Goal: Task Accomplishment & Management: Manage account settings

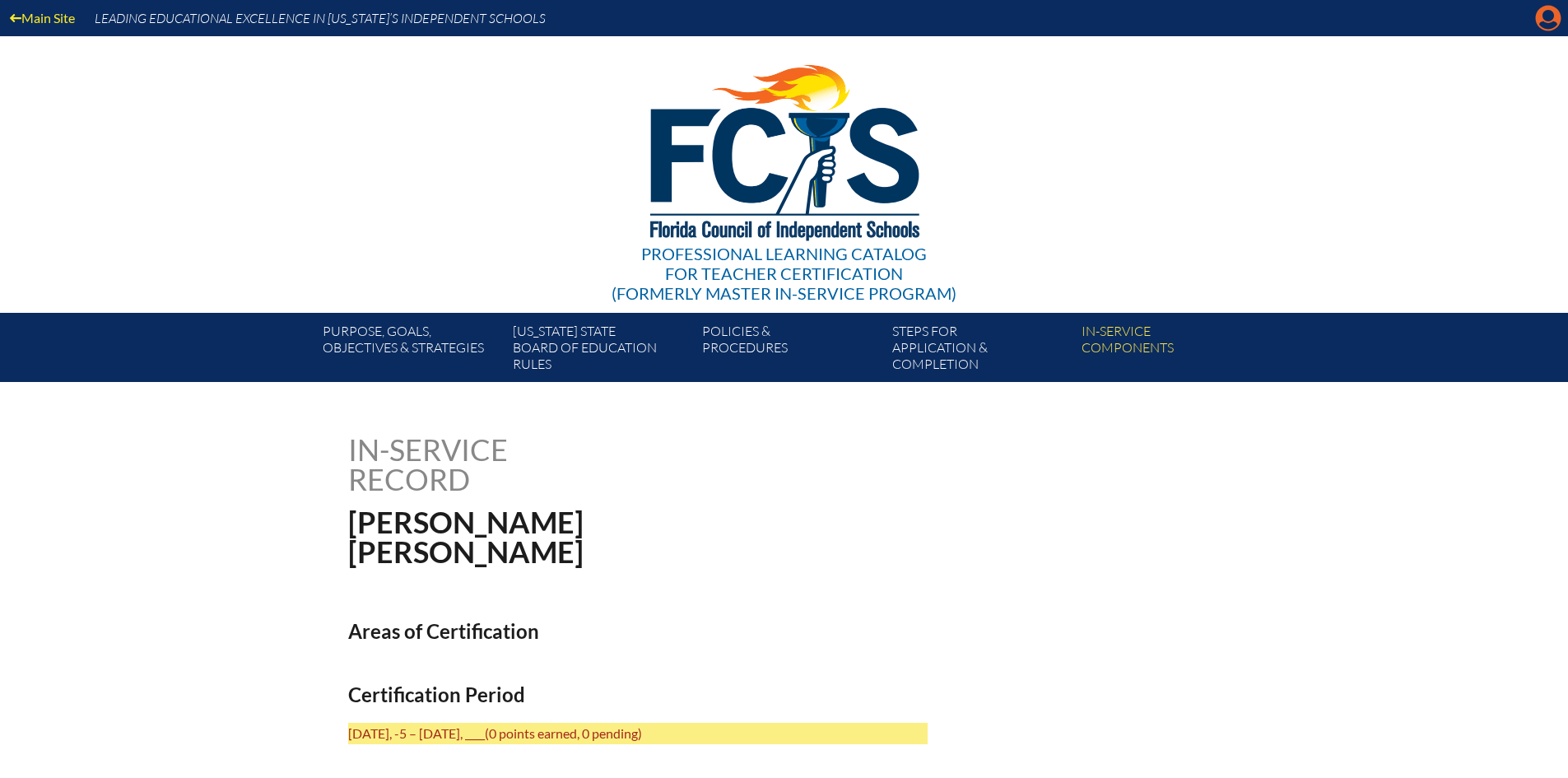
click at [1553, 27] on icon "Manage account" at bounding box center [1548, 18] width 26 height 26
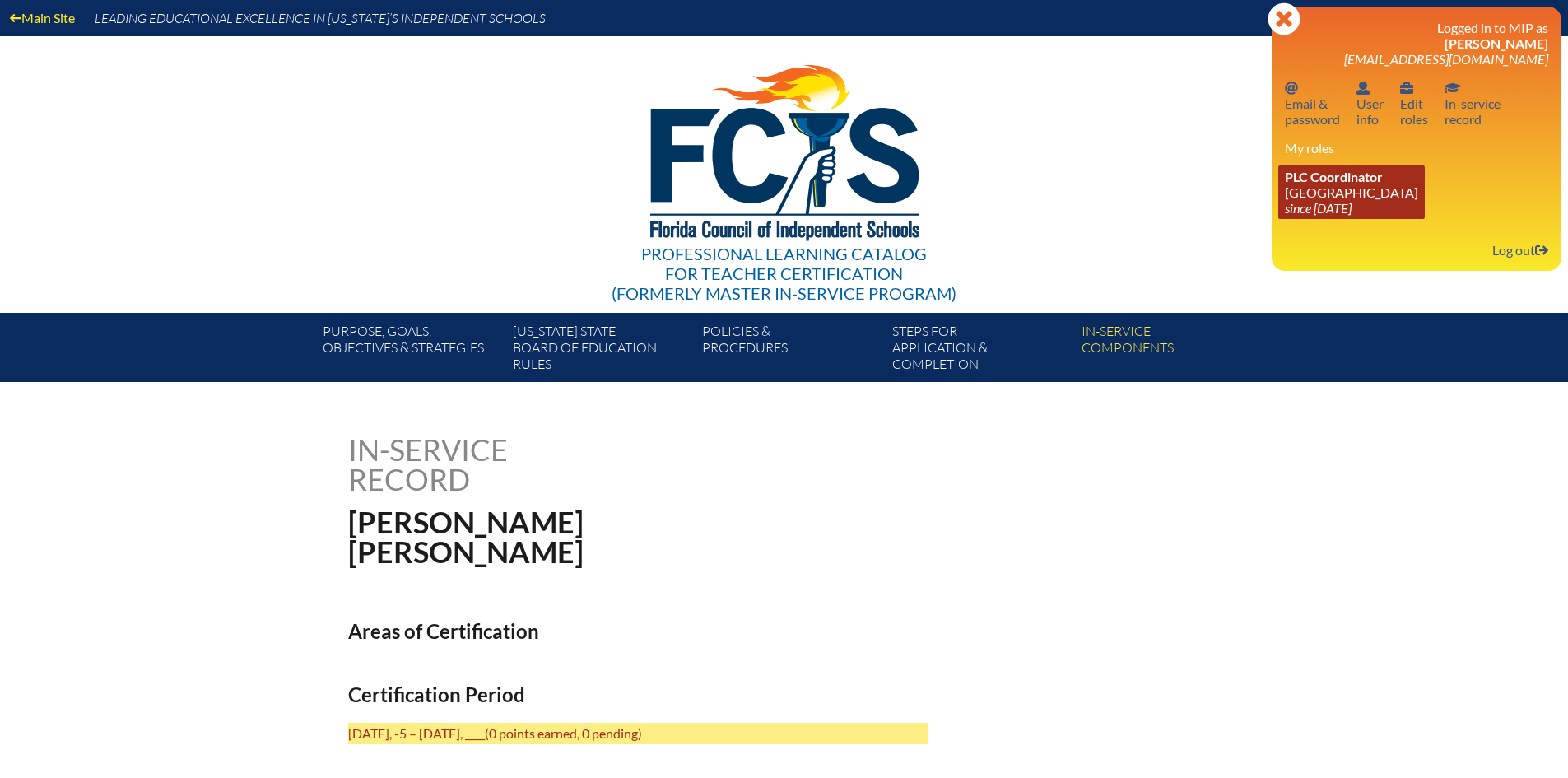
click at [1346, 194] on link "PLC Coordinator Pine Crest School since 2016 Aug 15" at bounding box center [1351, 191] width 146 height 53
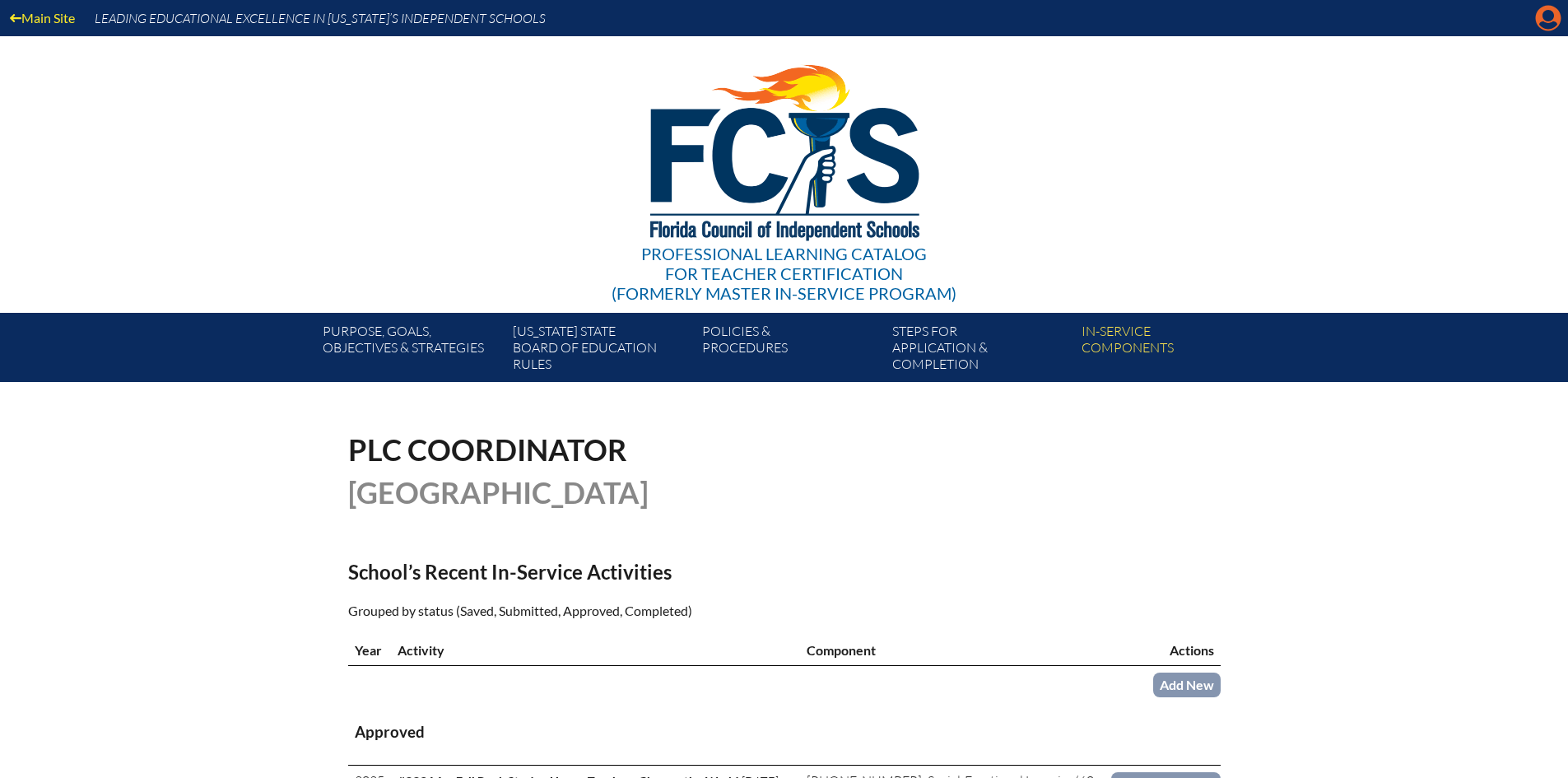
click at [1546, 28] on icon "Manage account" at bounding box center [1548, 18] width 26 height 26
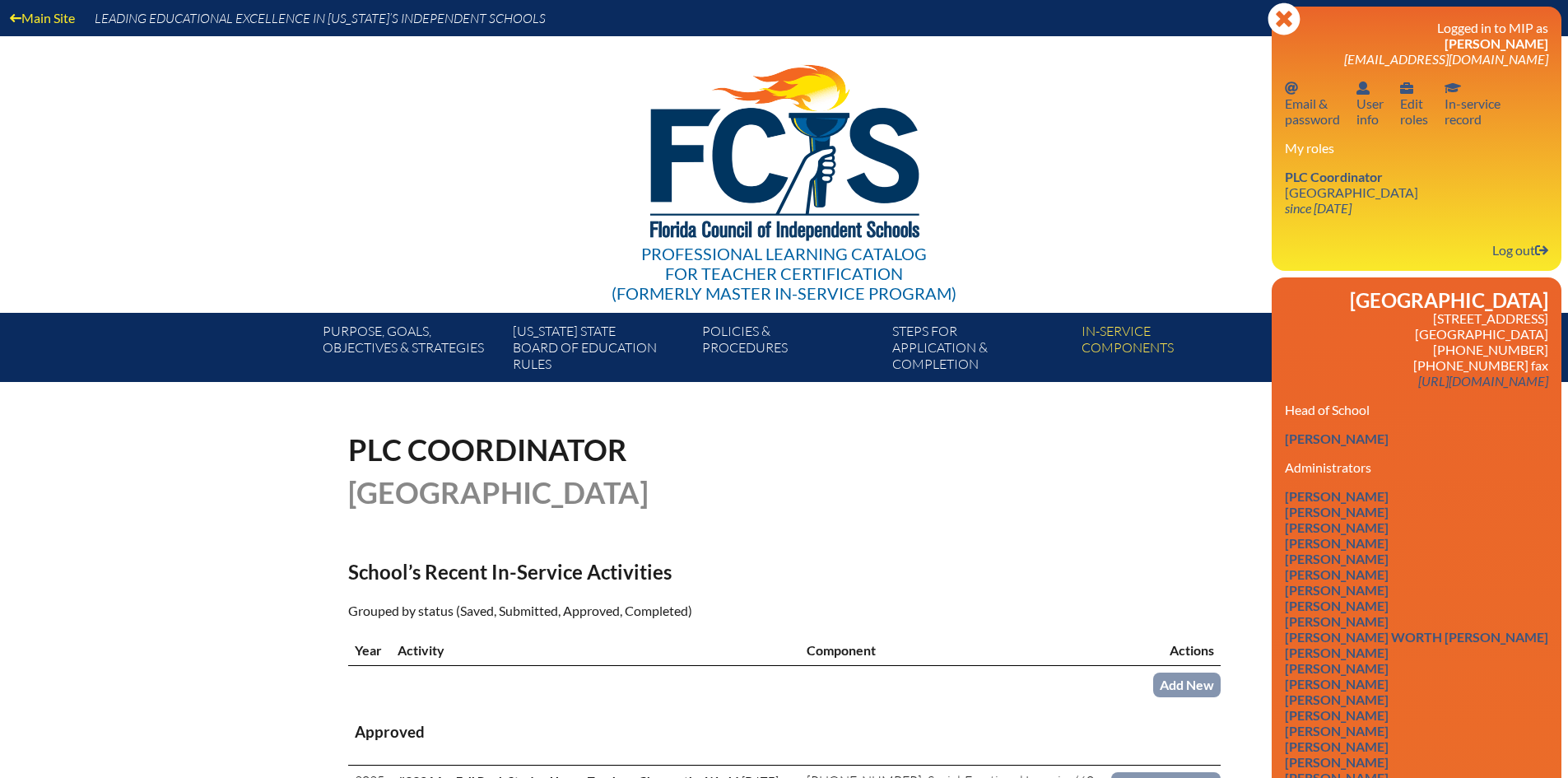
click at [1115, 501] on div "PLC Coordinator Pine Crest School" at bounding box center [784, 470] width 873 height 72
click at [1208, 453] on div "PLC Coordinator Pine Crest School" at bounding box center [784, 470] width 873 height 72
click at [1295, 19] on icon at bounding box center [1284, 19] width 32 height 32
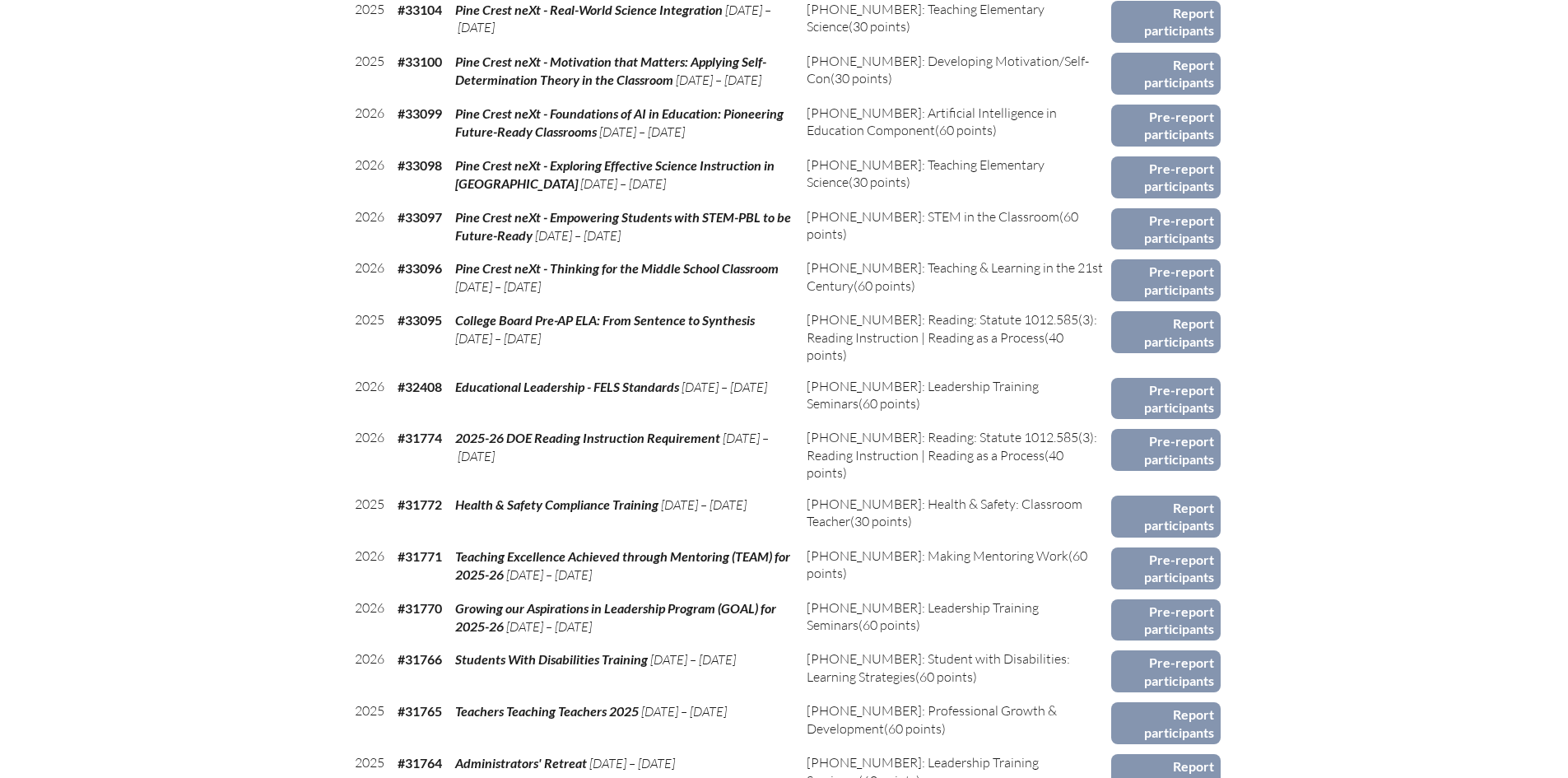
scroll to position [988, 0]
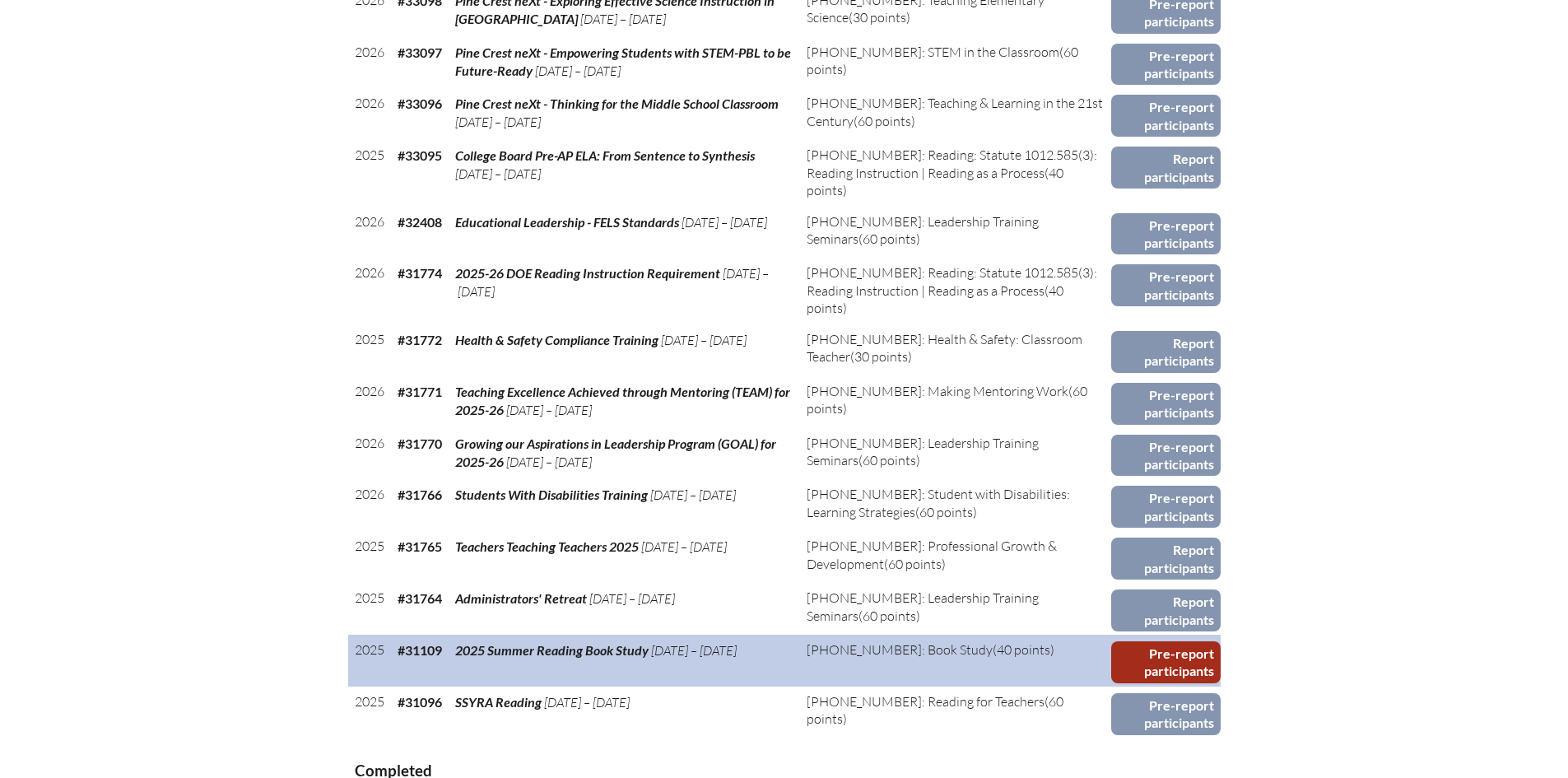
click at [1174, 665] on link "Pre-report participants" at bounding box center [1165, 662] width 110 height 42
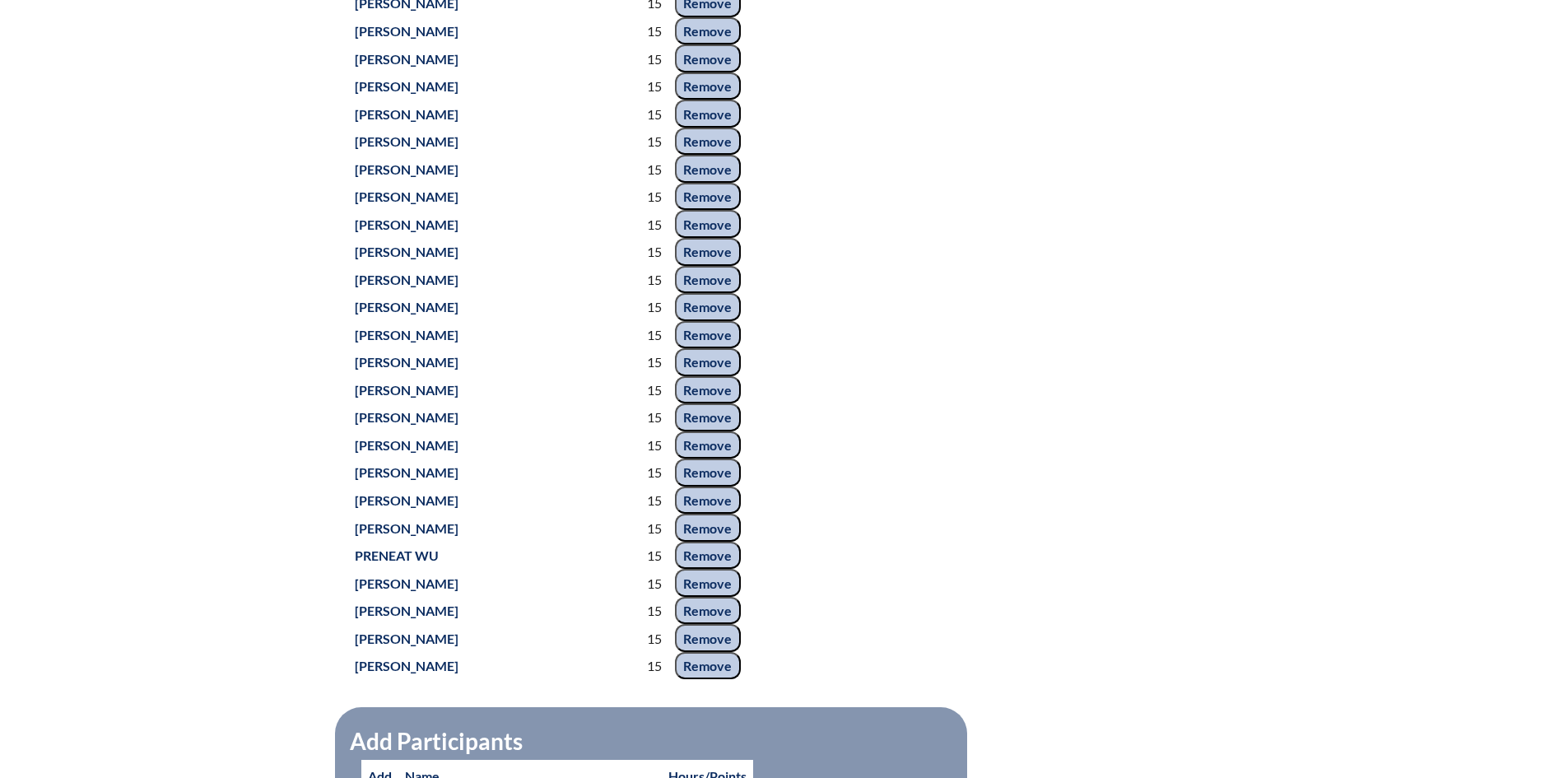
scroll to position [5762, 0]
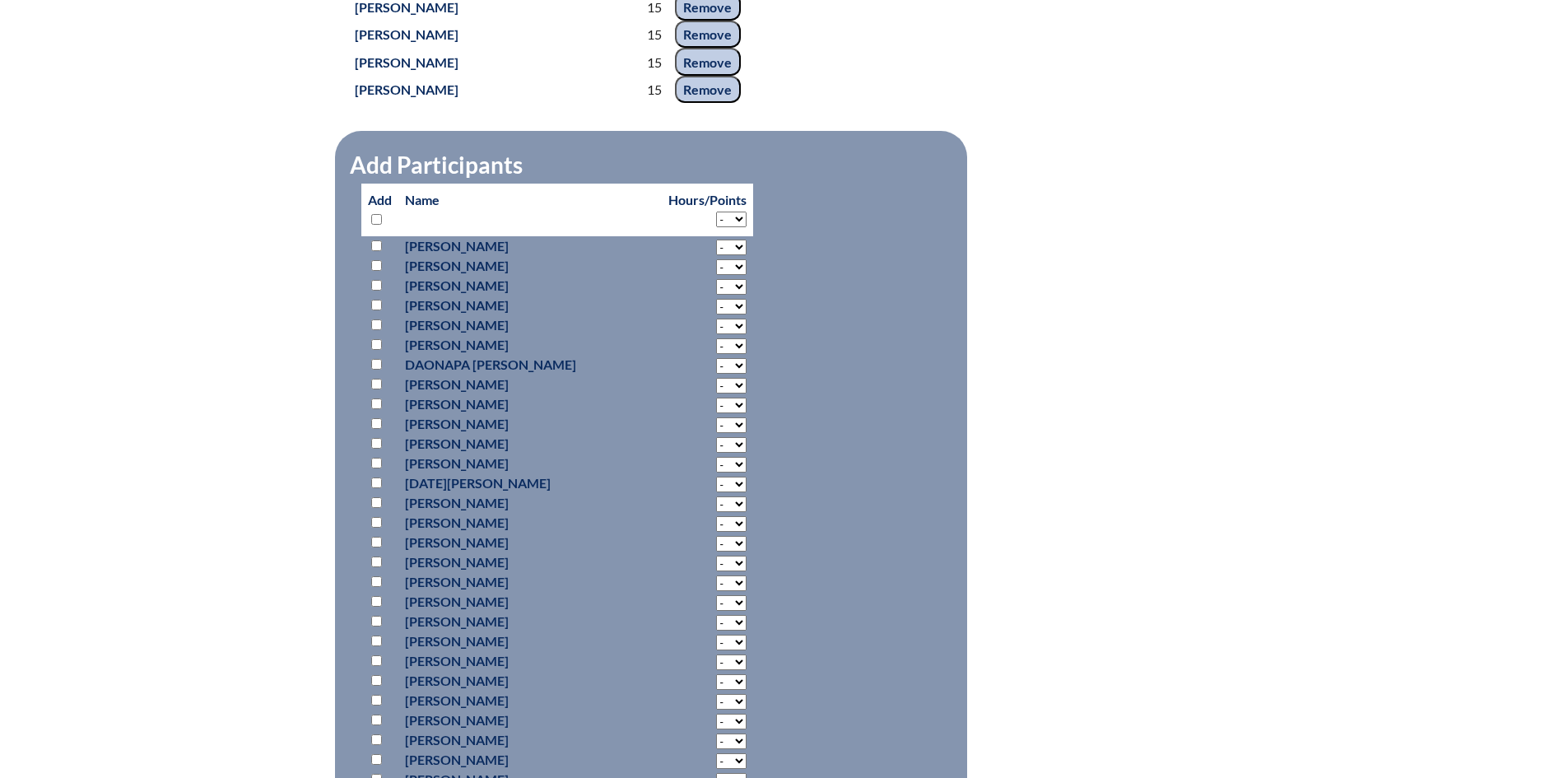
click at [716, 214] on select "- 2 3 4 5 6 7 8 9 10 11 12 13 14 15 16 17 18" at bounding box center [731, 219] width 30 height 16
select select "15"
click at [716, 211] on select "- 2 3 4 5 6 7 8 9 10 11 12 13 14 15 16 17 18" at bounding box center [731, 219] width 30 height 16
select select "15"
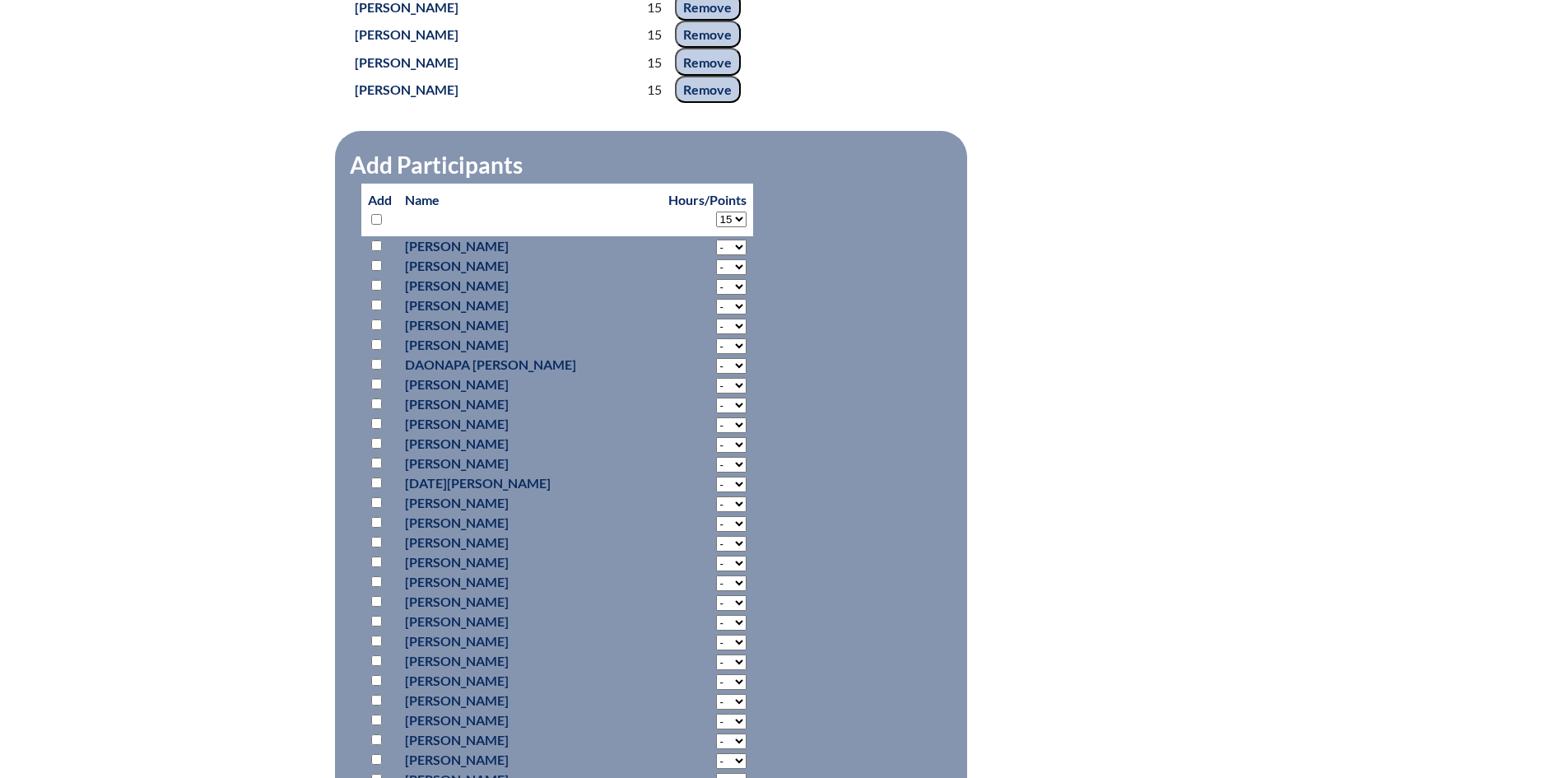
select select "15"
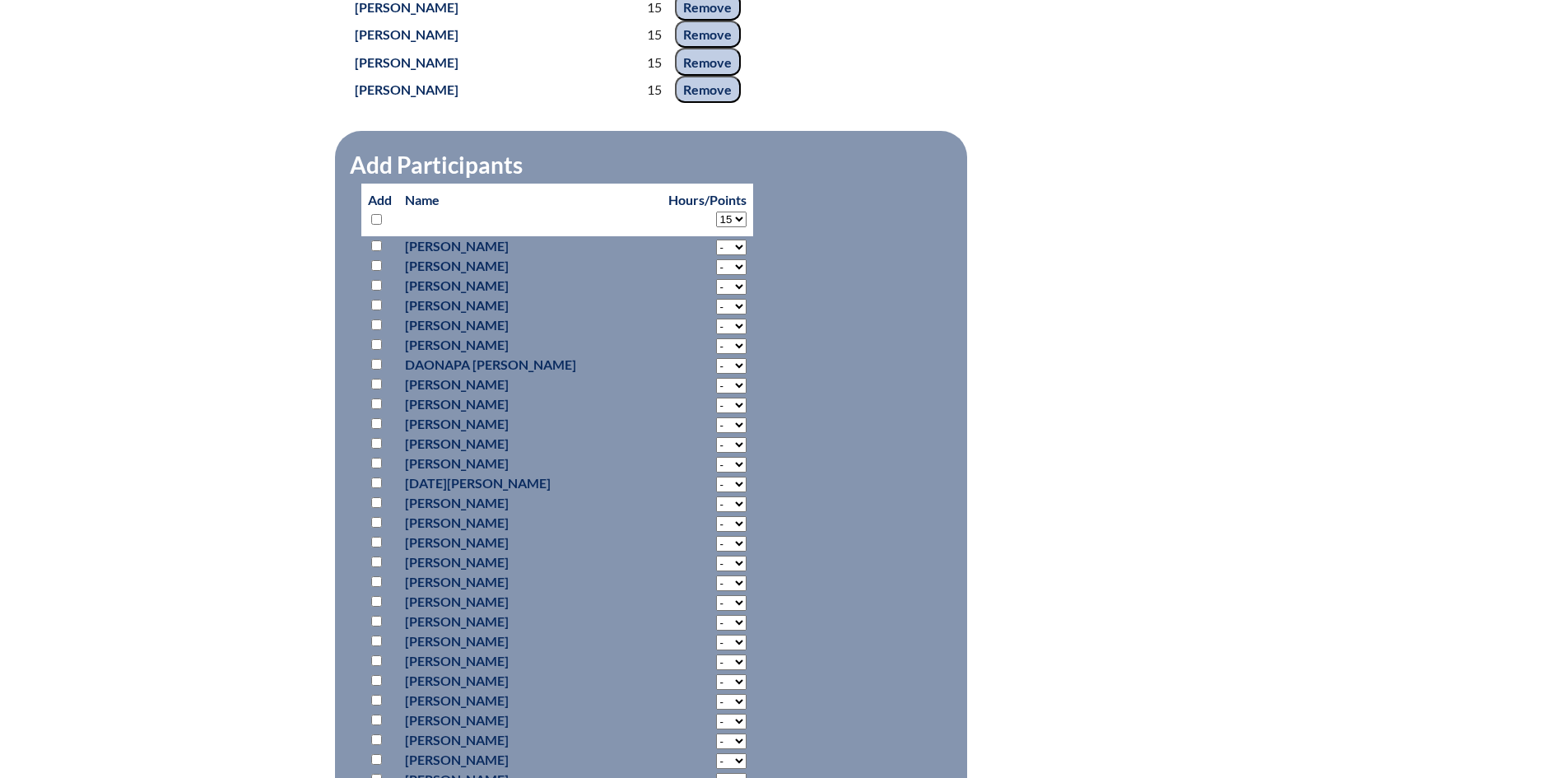
select select "15"
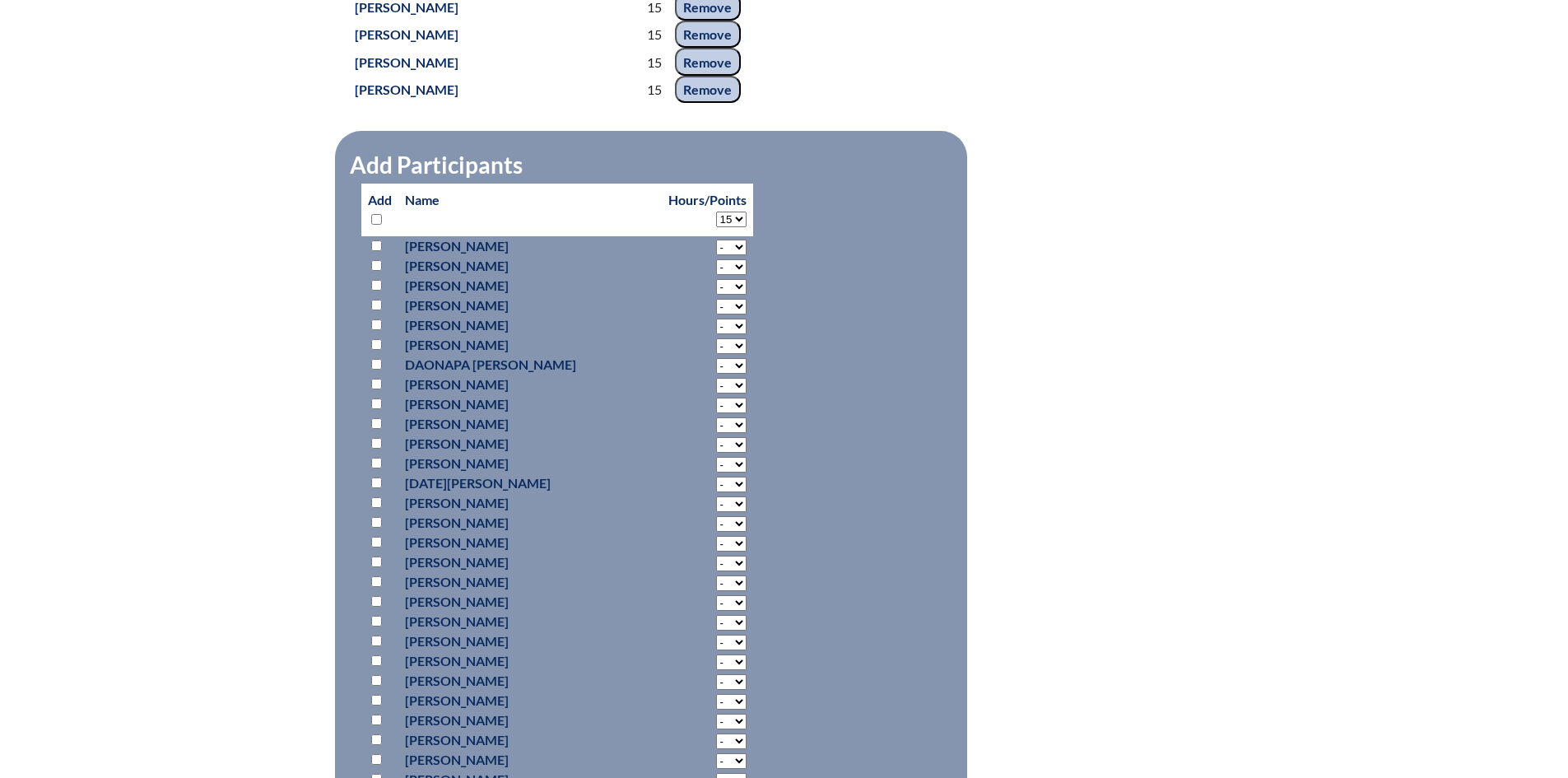
select select "15"
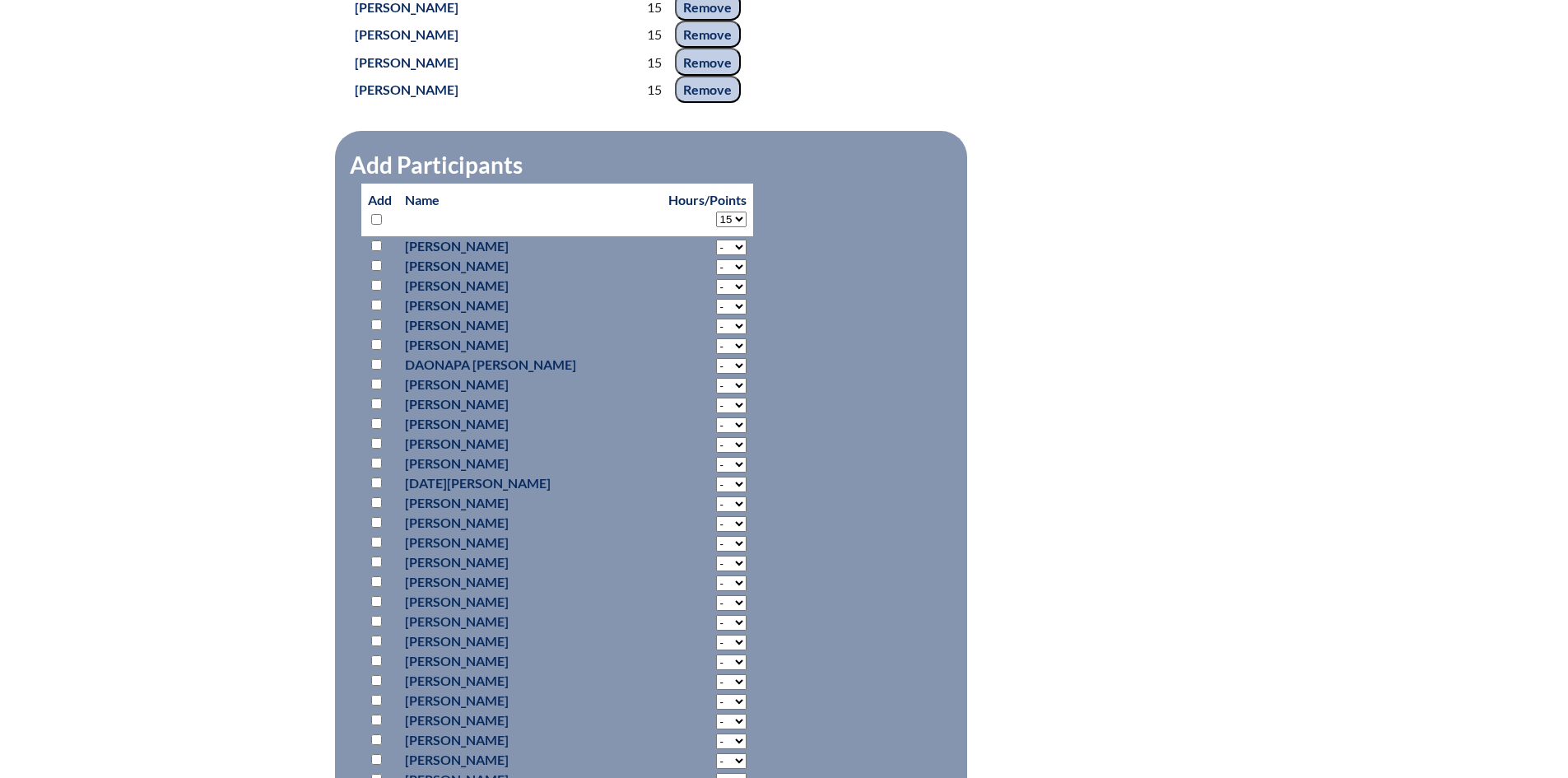
select select "15"
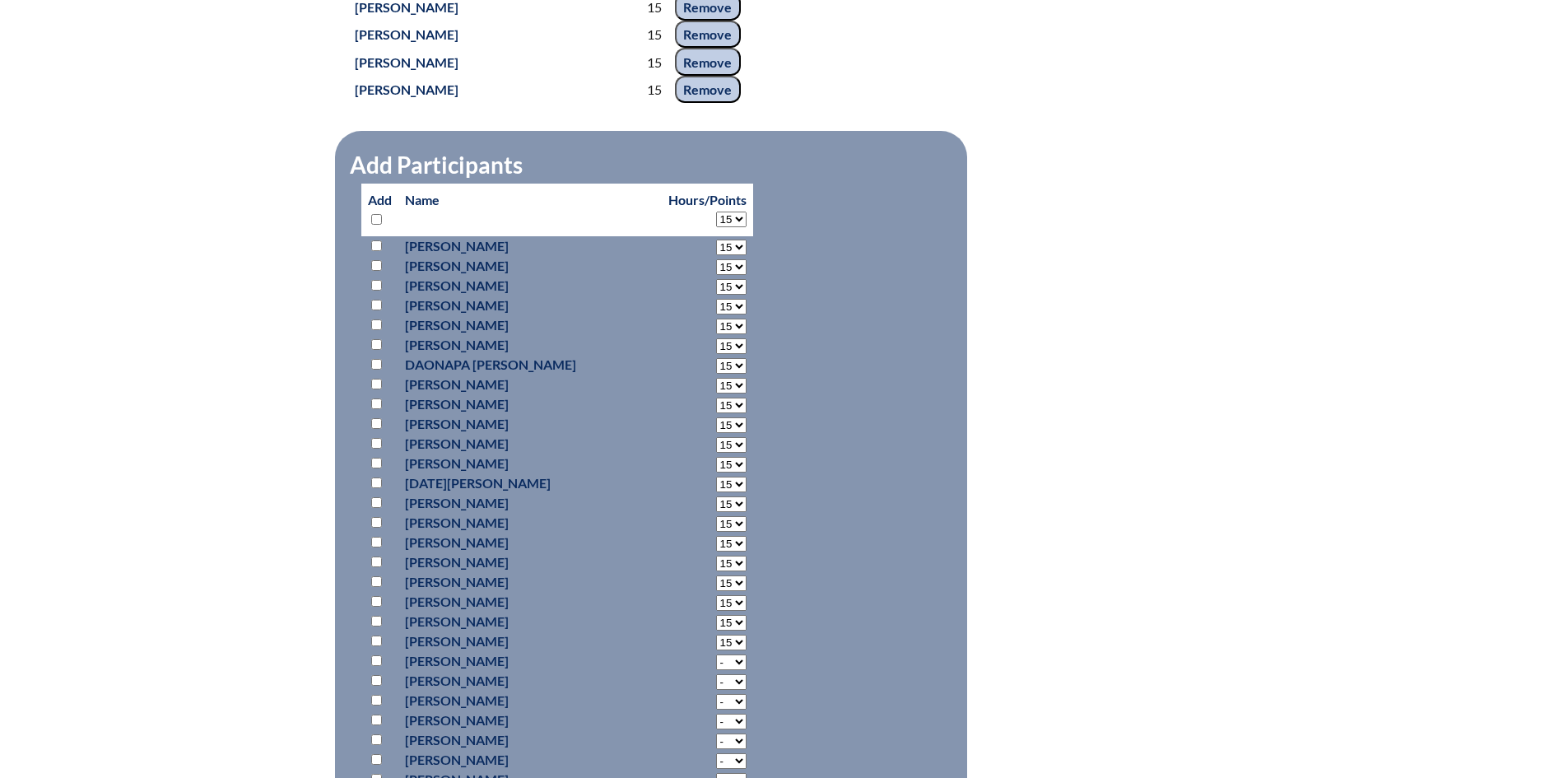
select select "15"
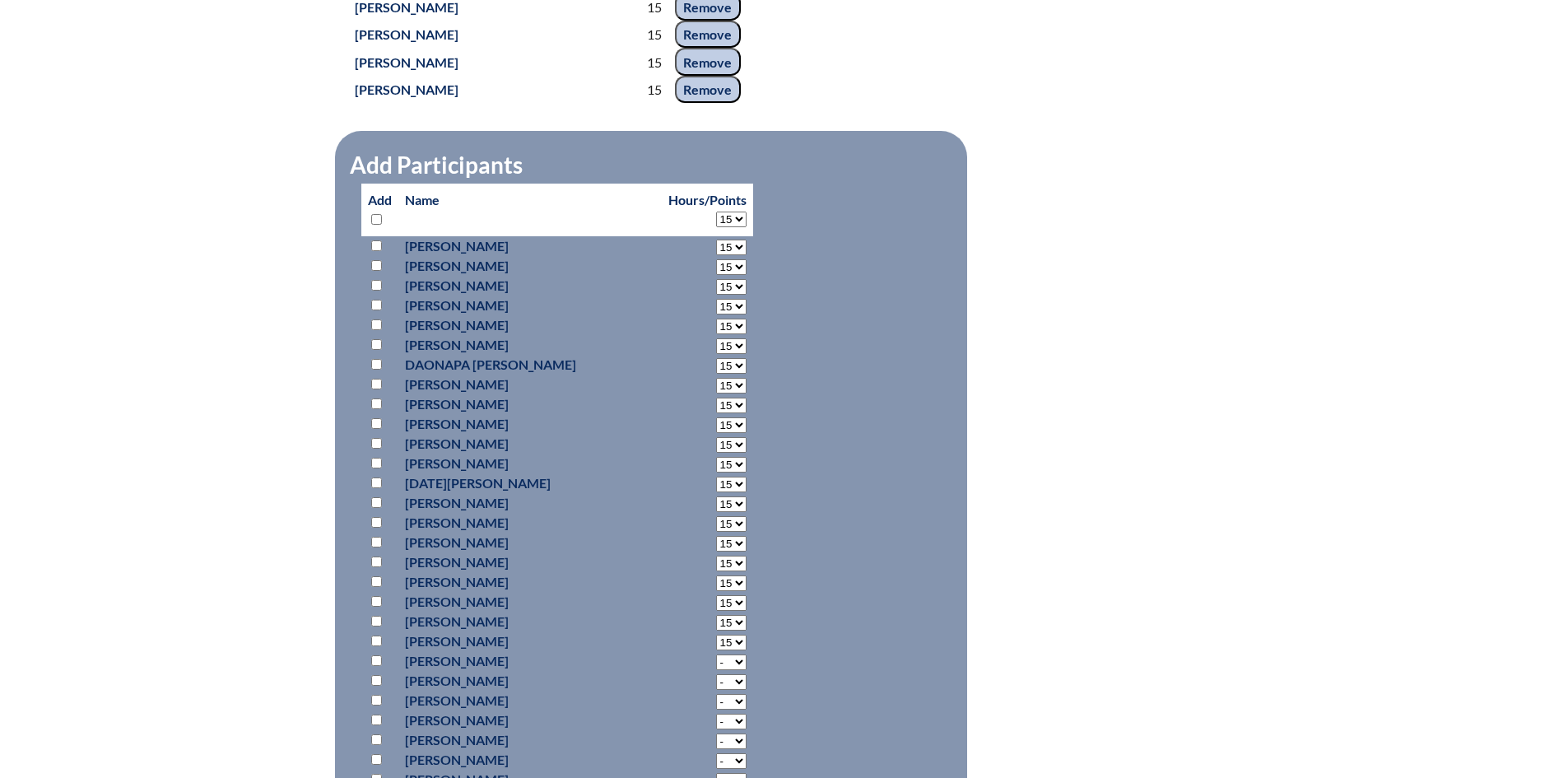
select select "15"
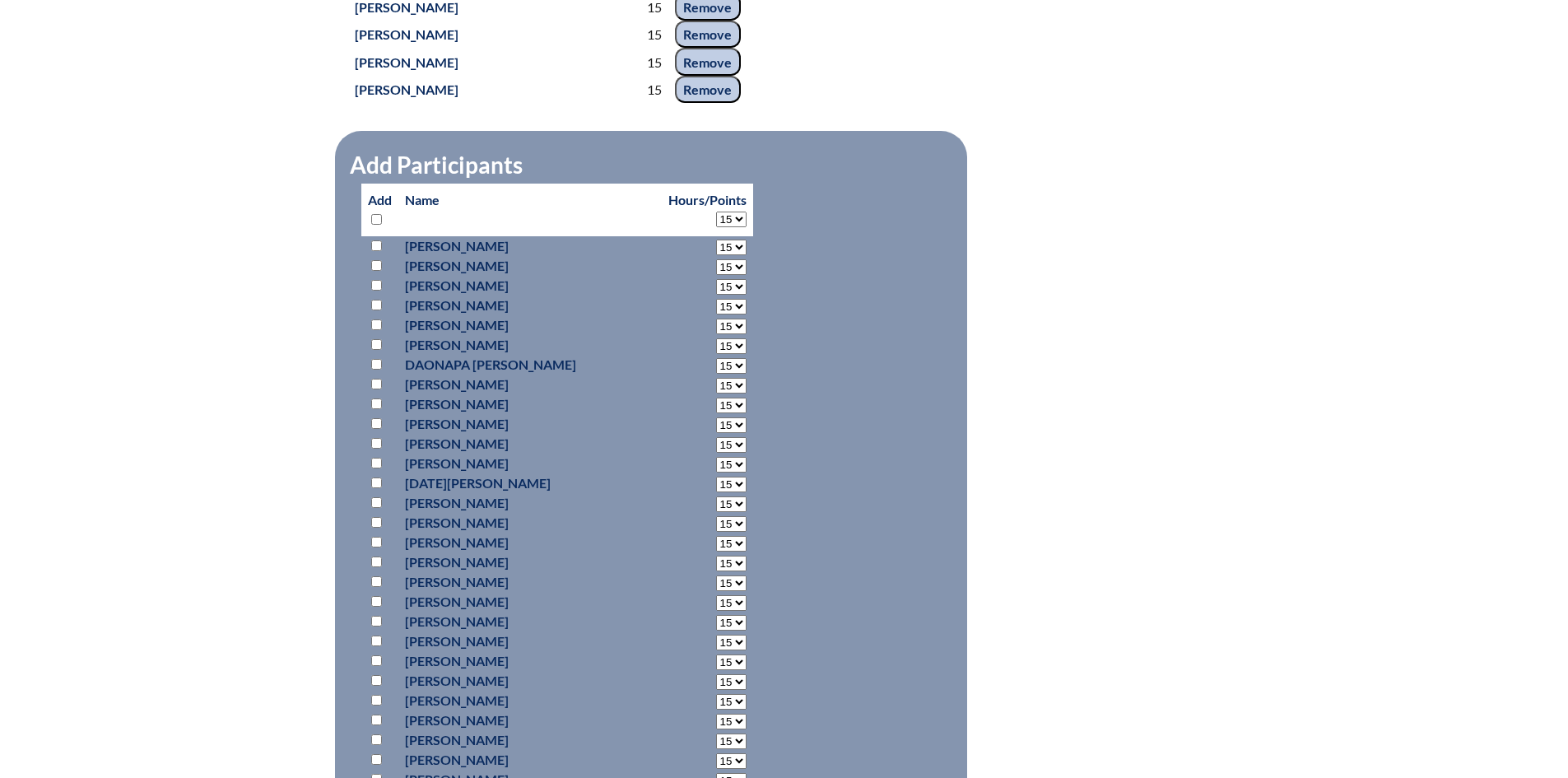
select select "15"
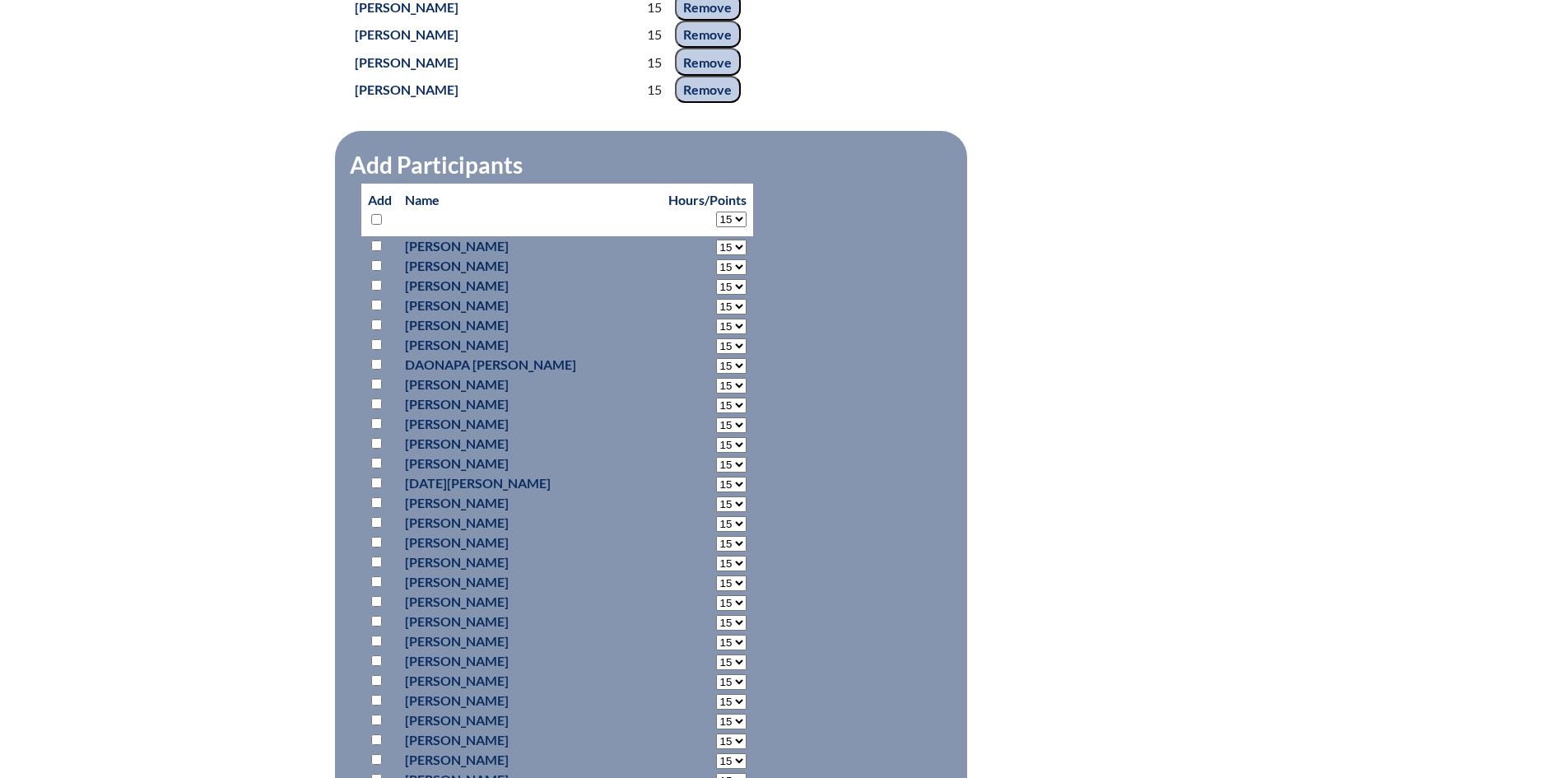
select select "15"
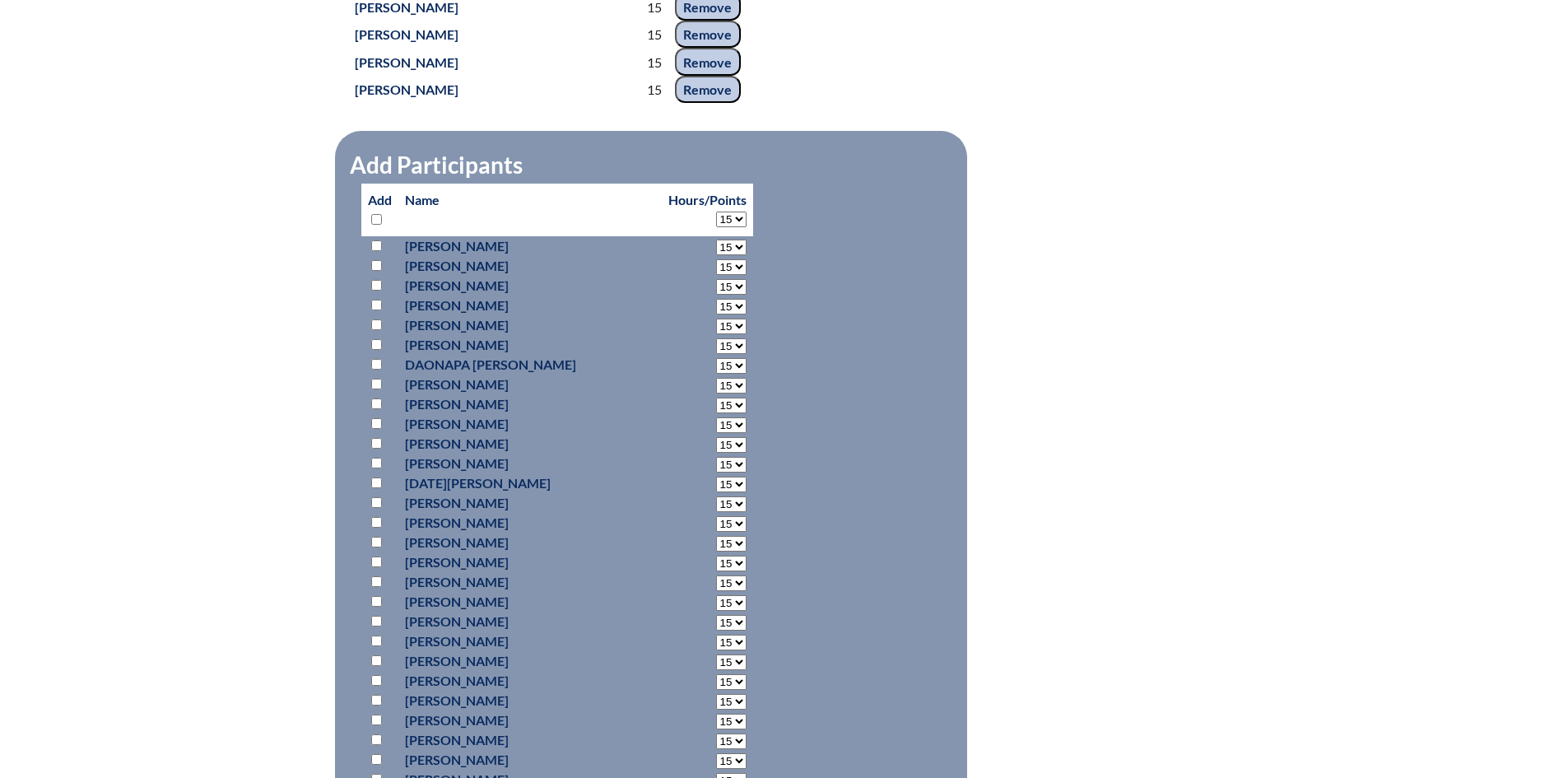
select select "15"
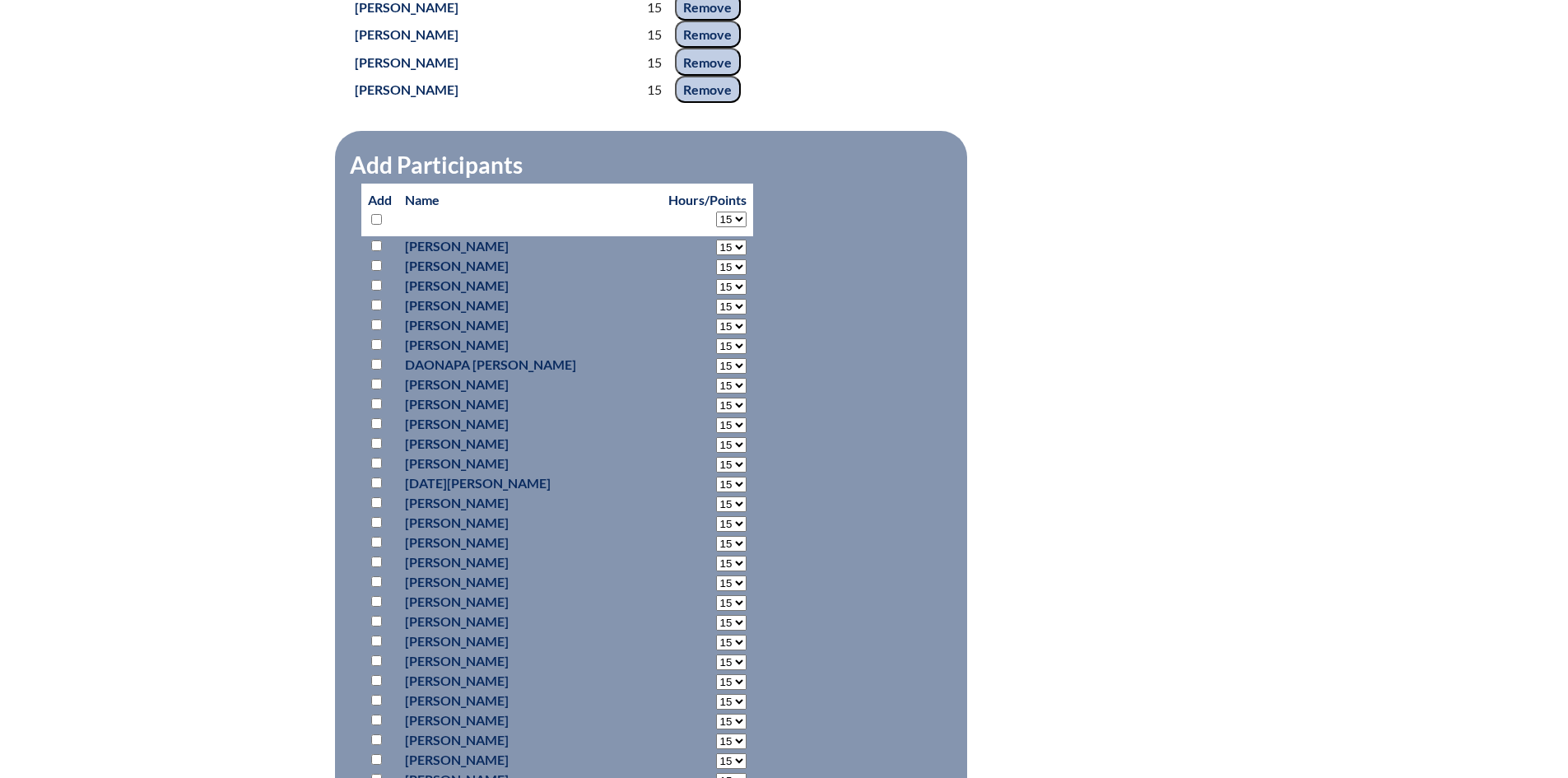
select select "15"
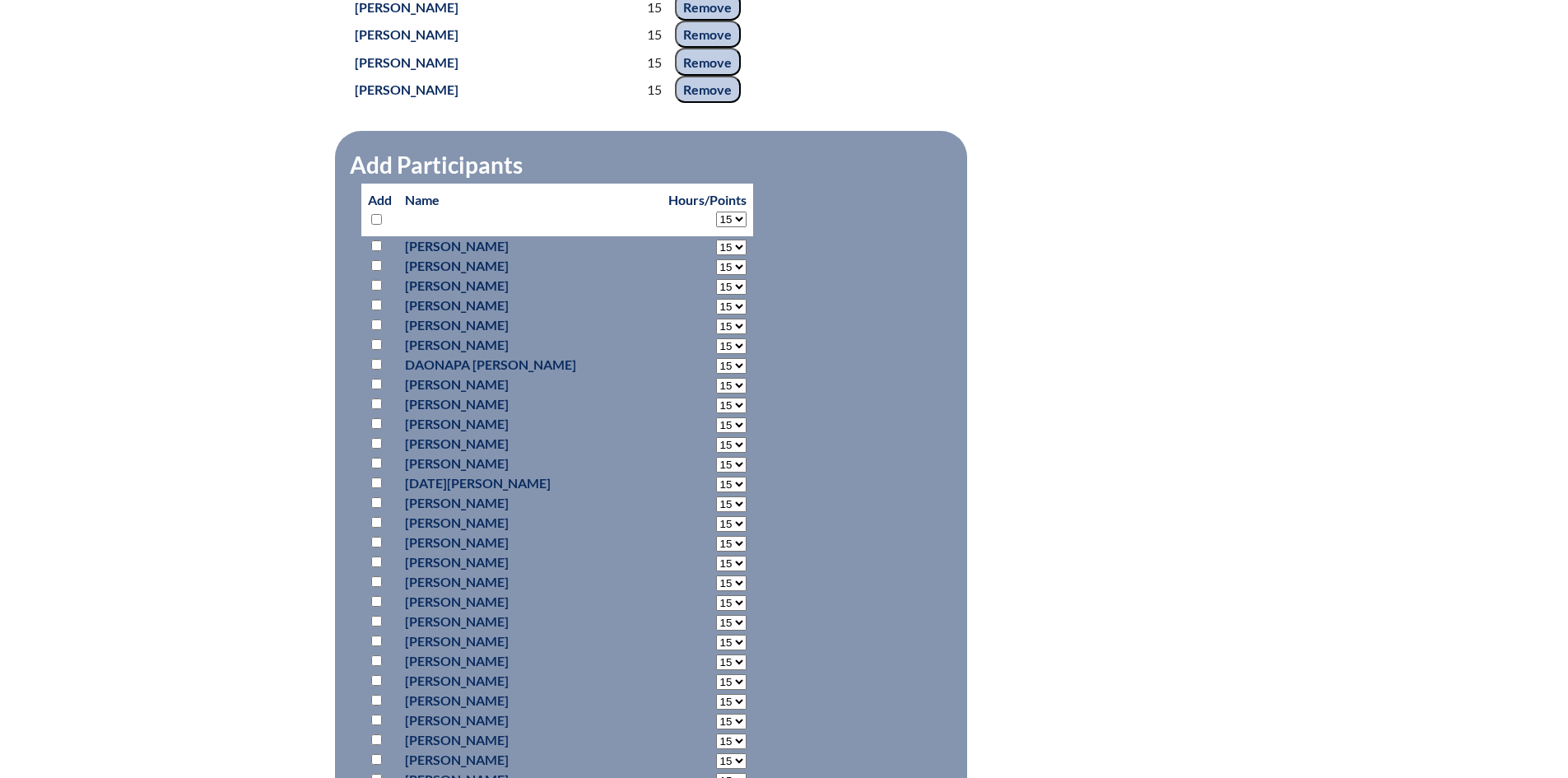
select select "15"
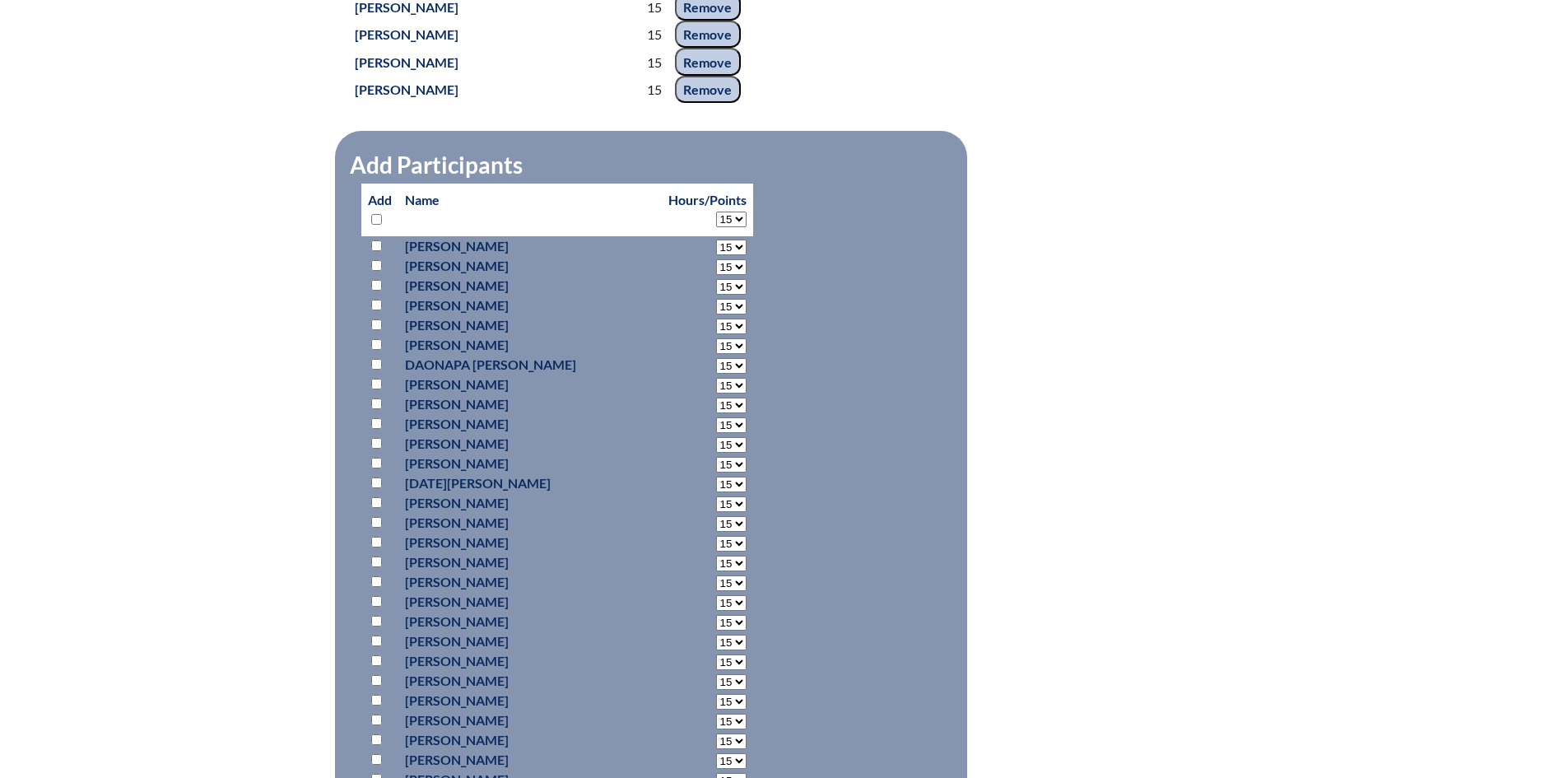
select select "15"
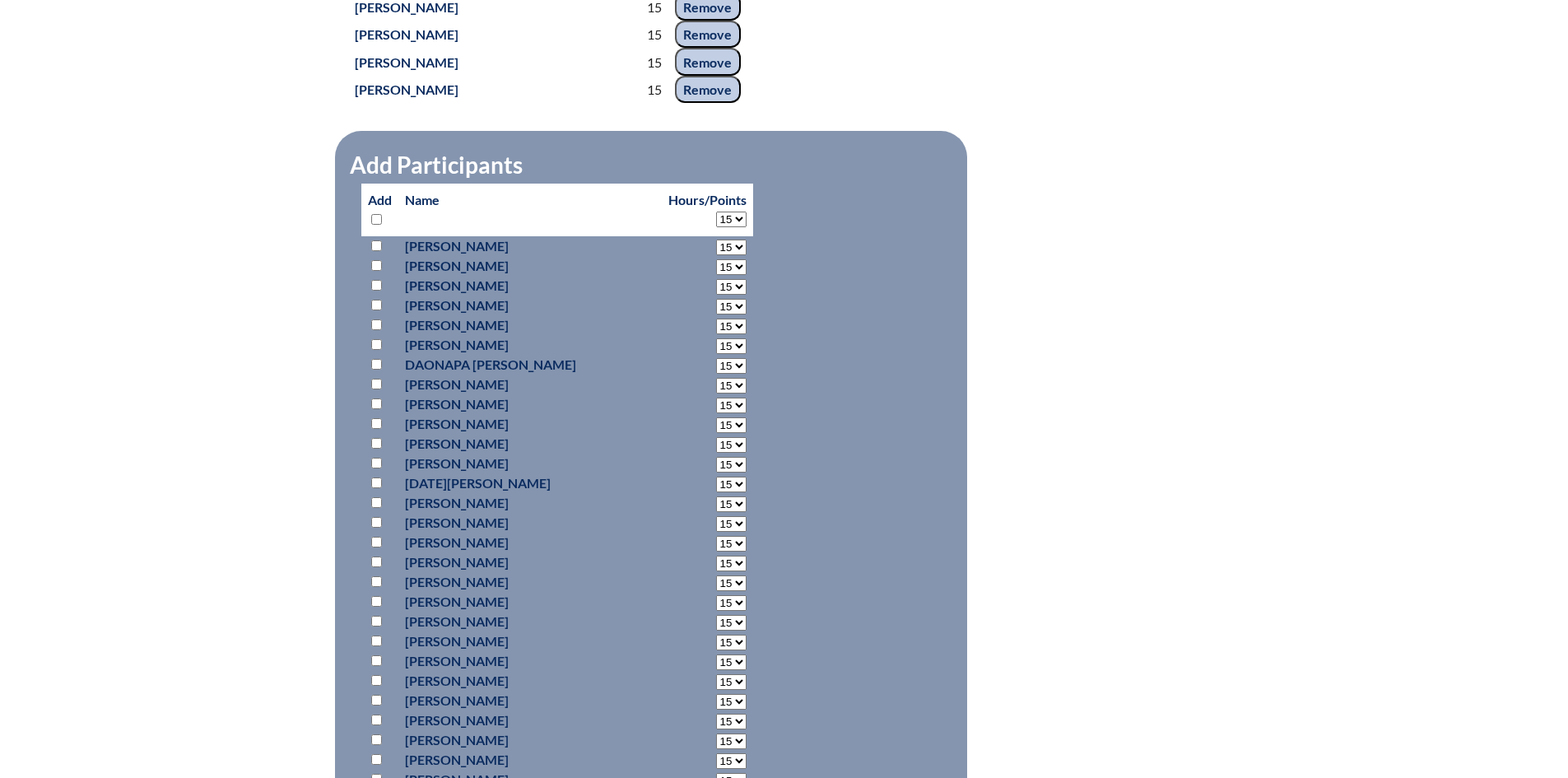
select select "15"
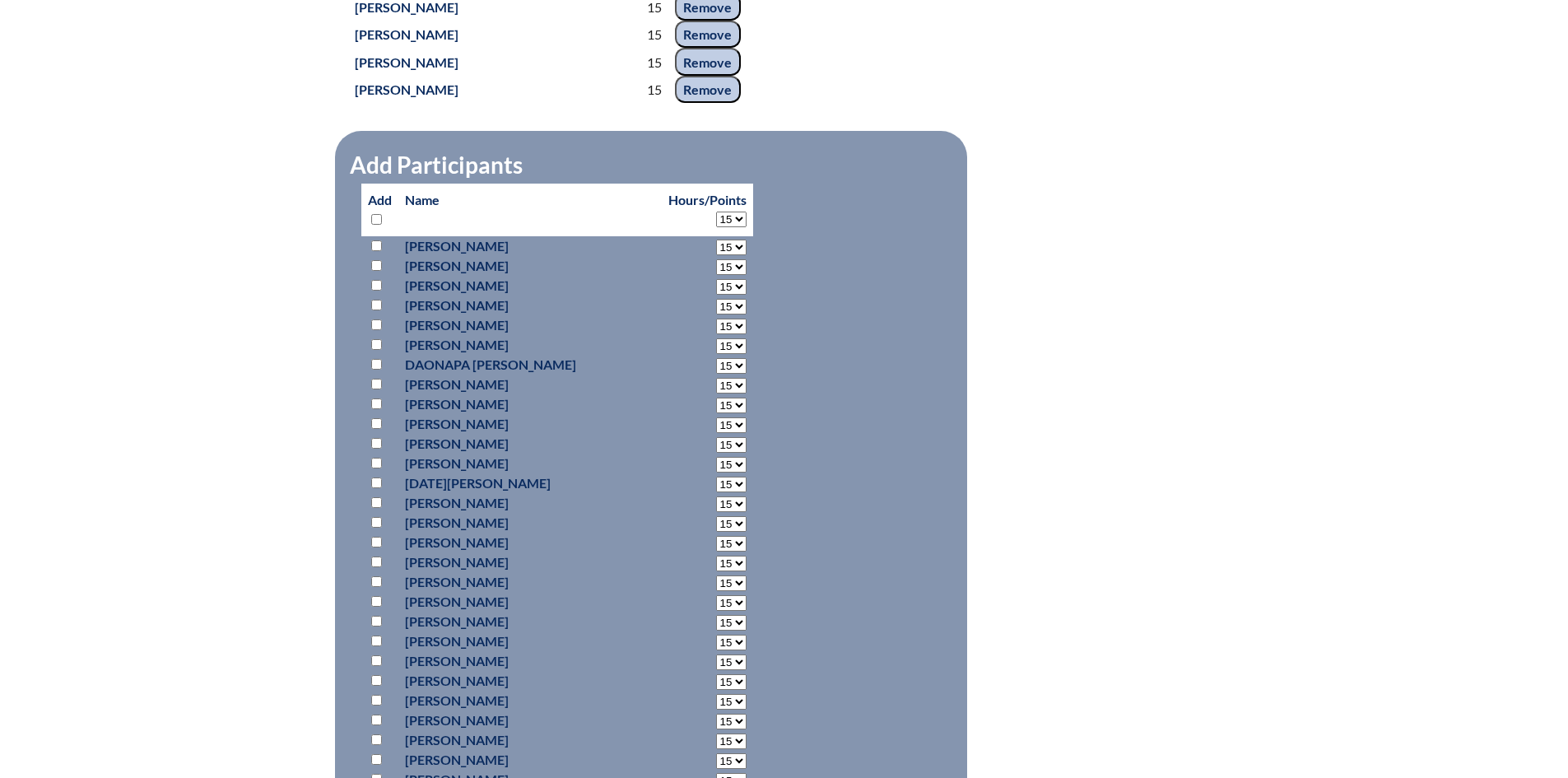
select select "15"
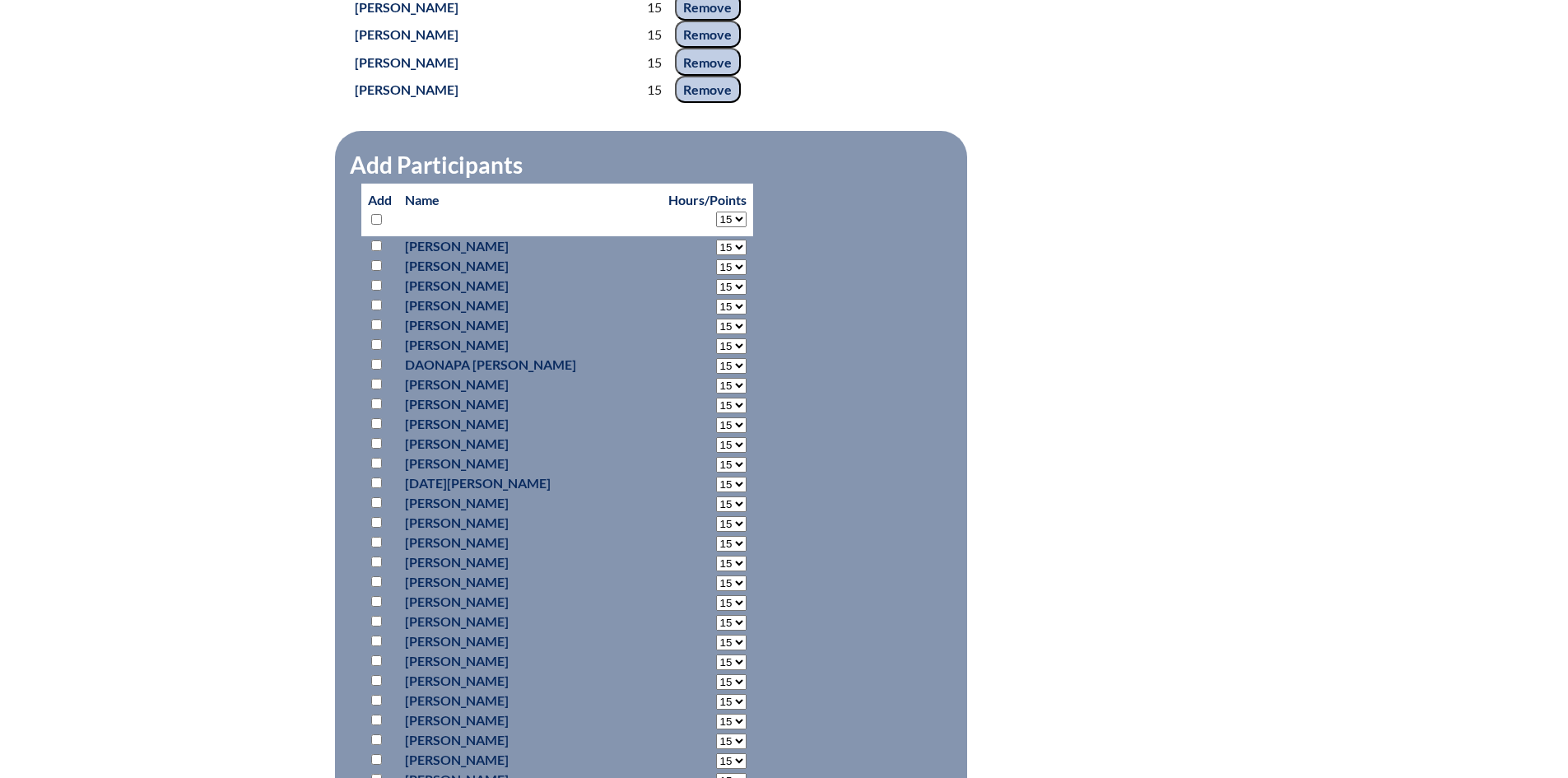
select select "15"
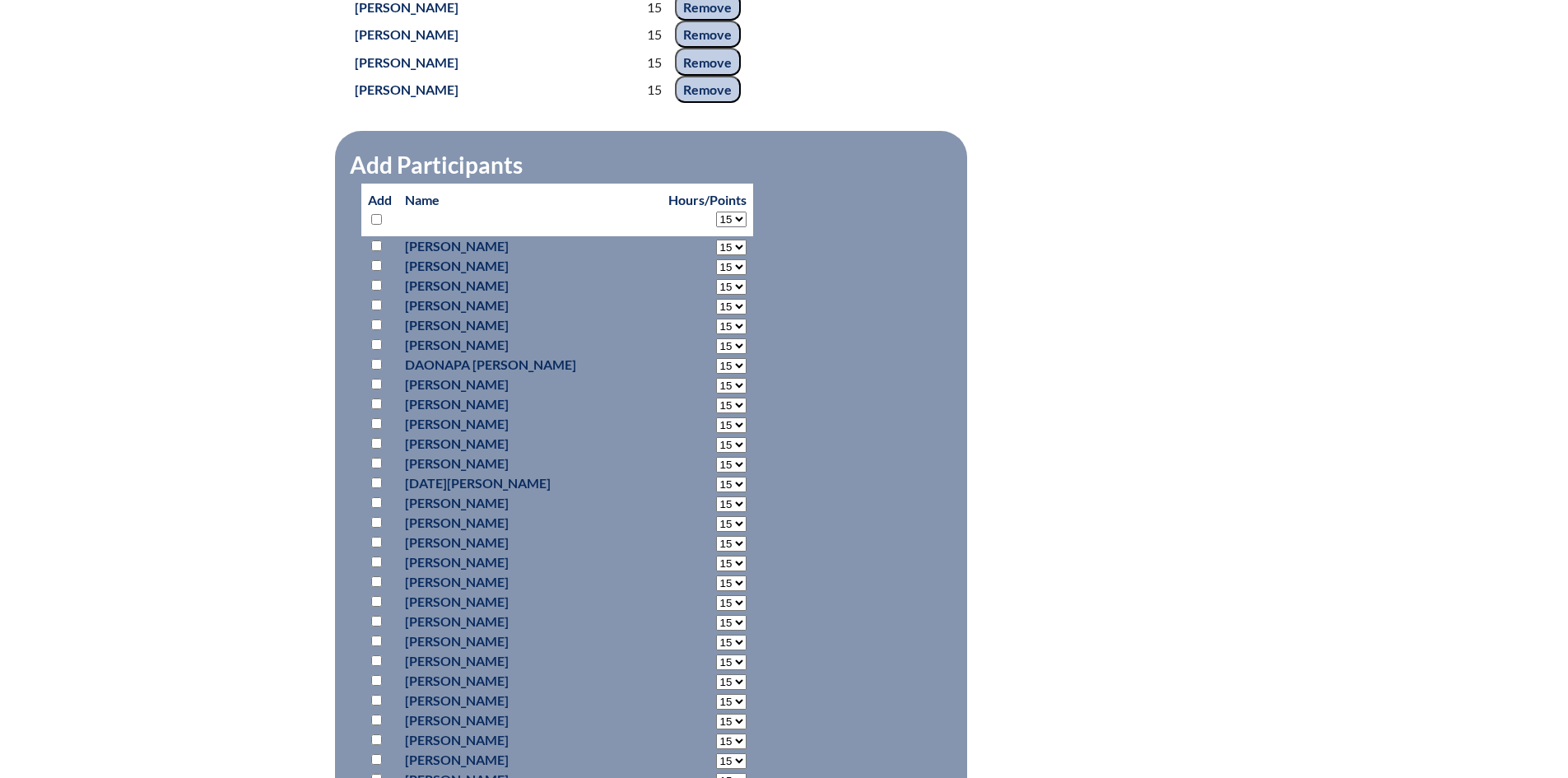
select select "15"
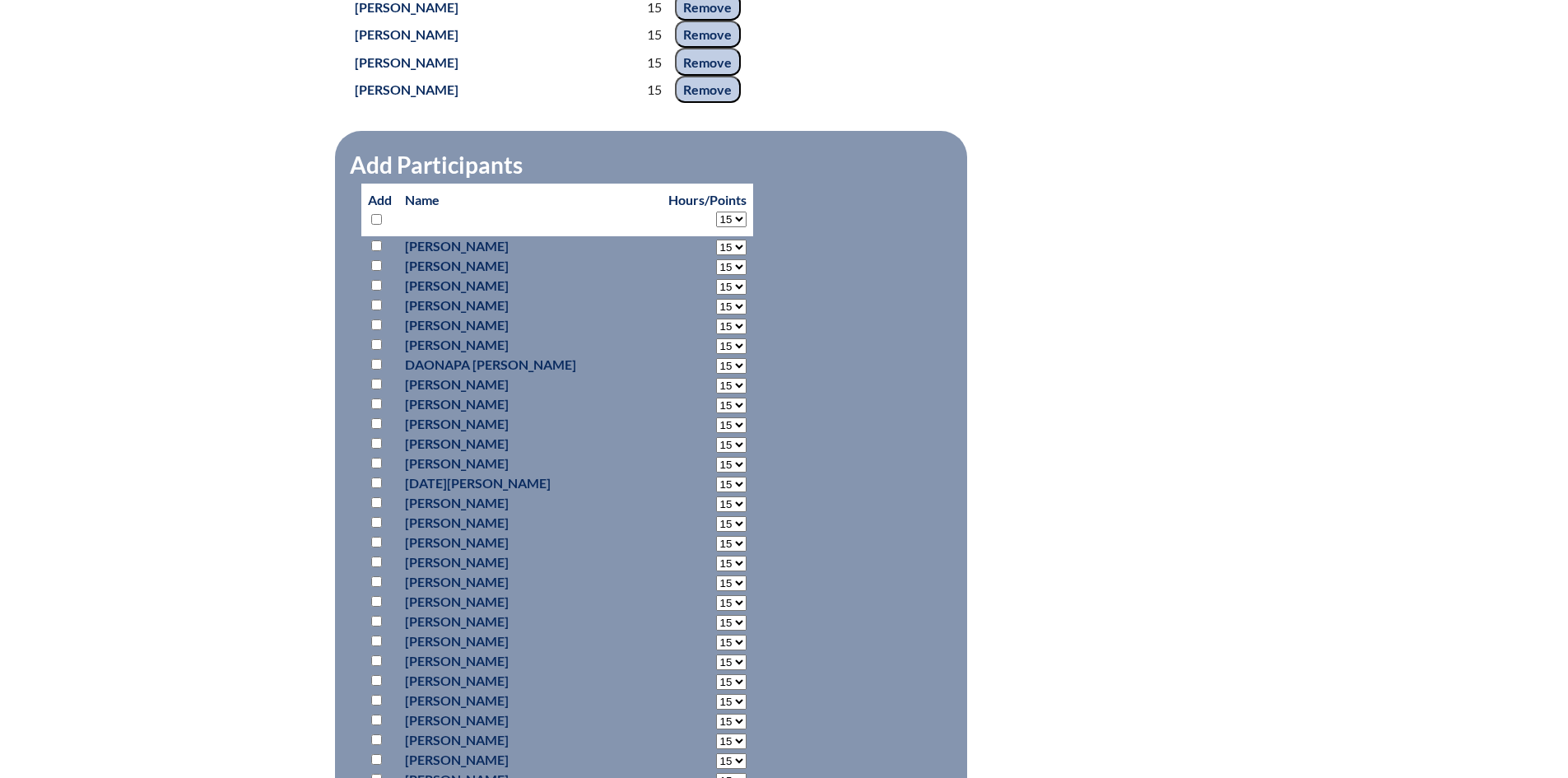
select select "15"
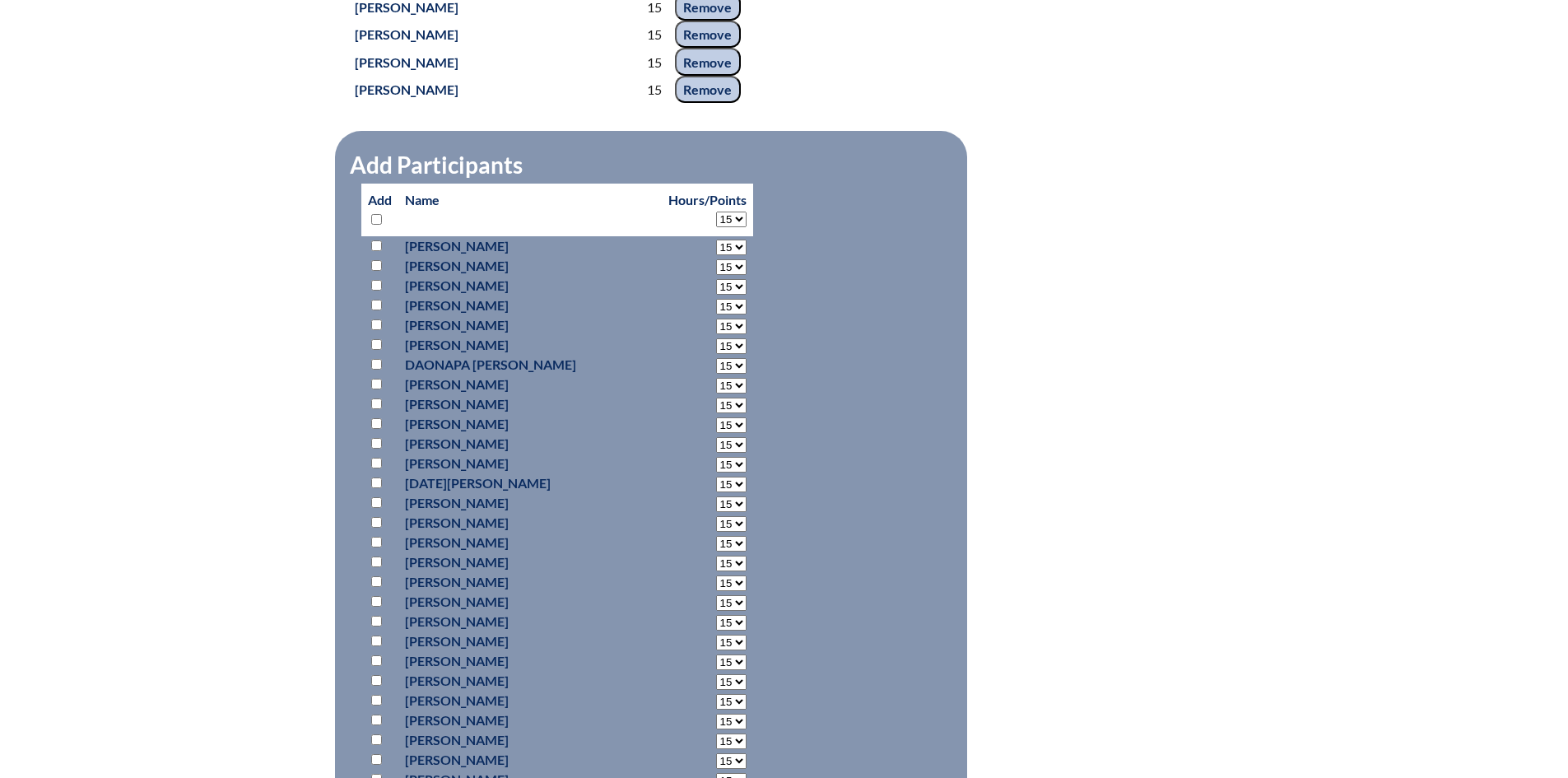
select select "15"
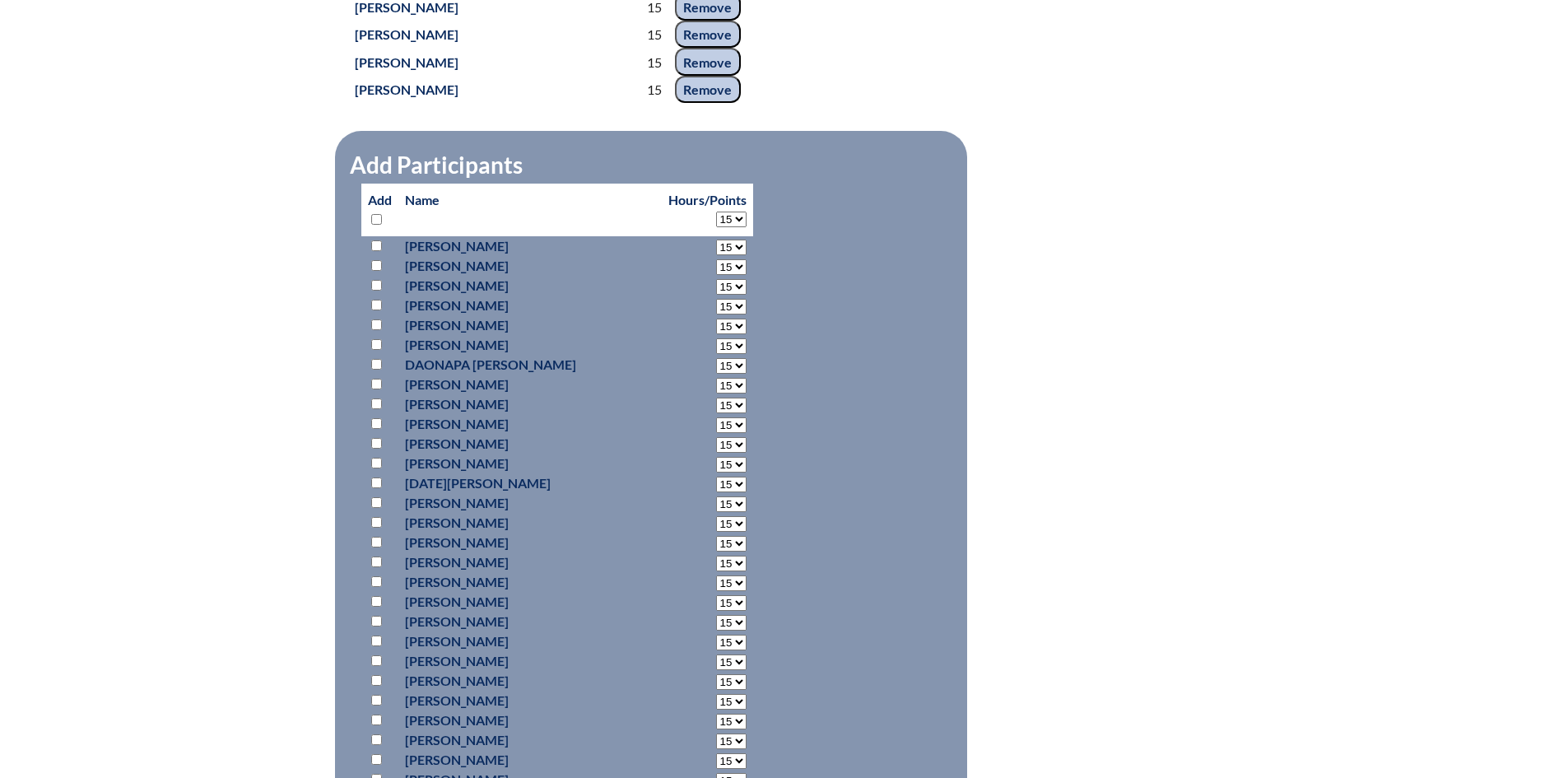
select select "15"
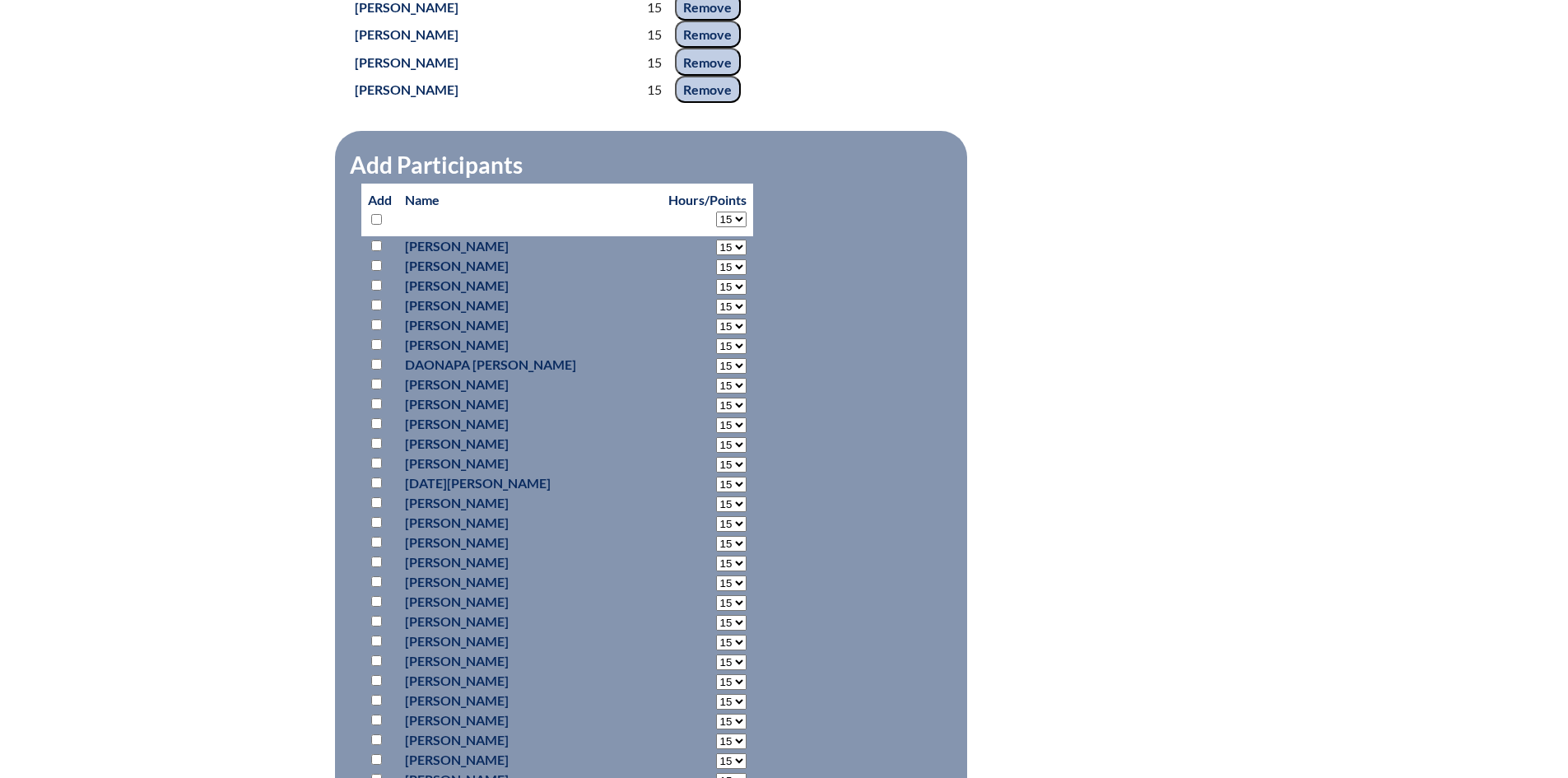
select select "15"
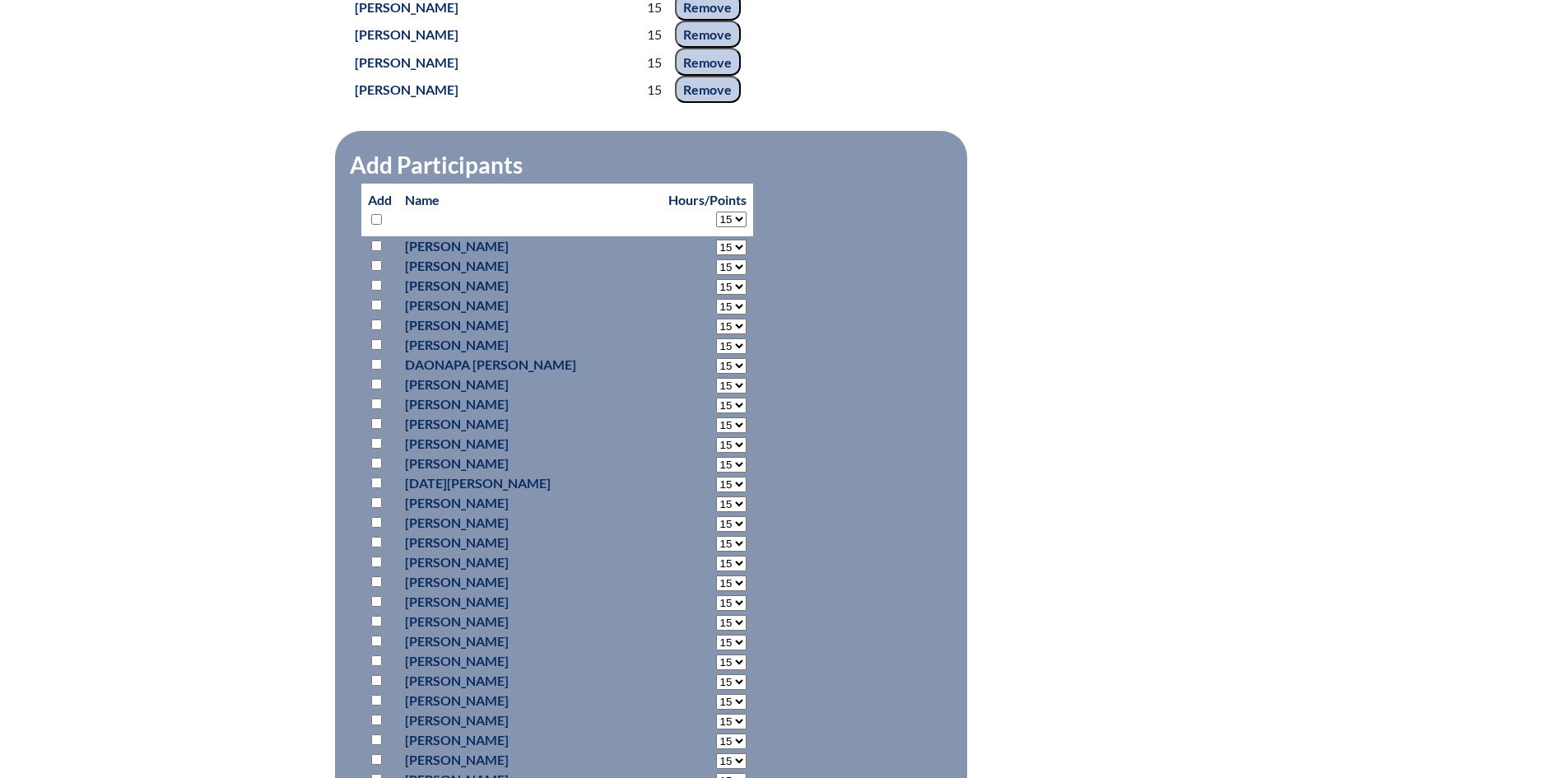
select select "15"
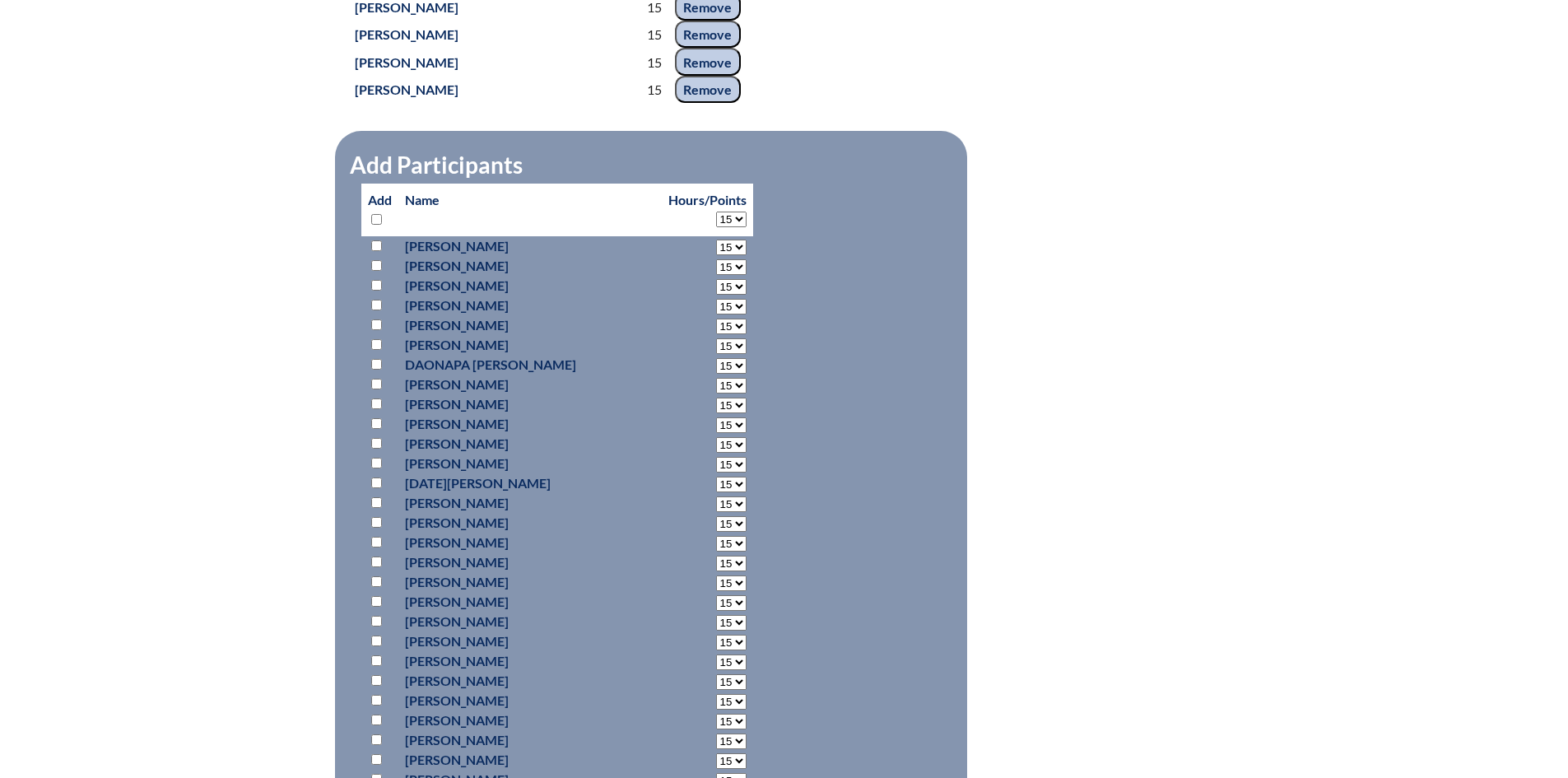
select select "15"
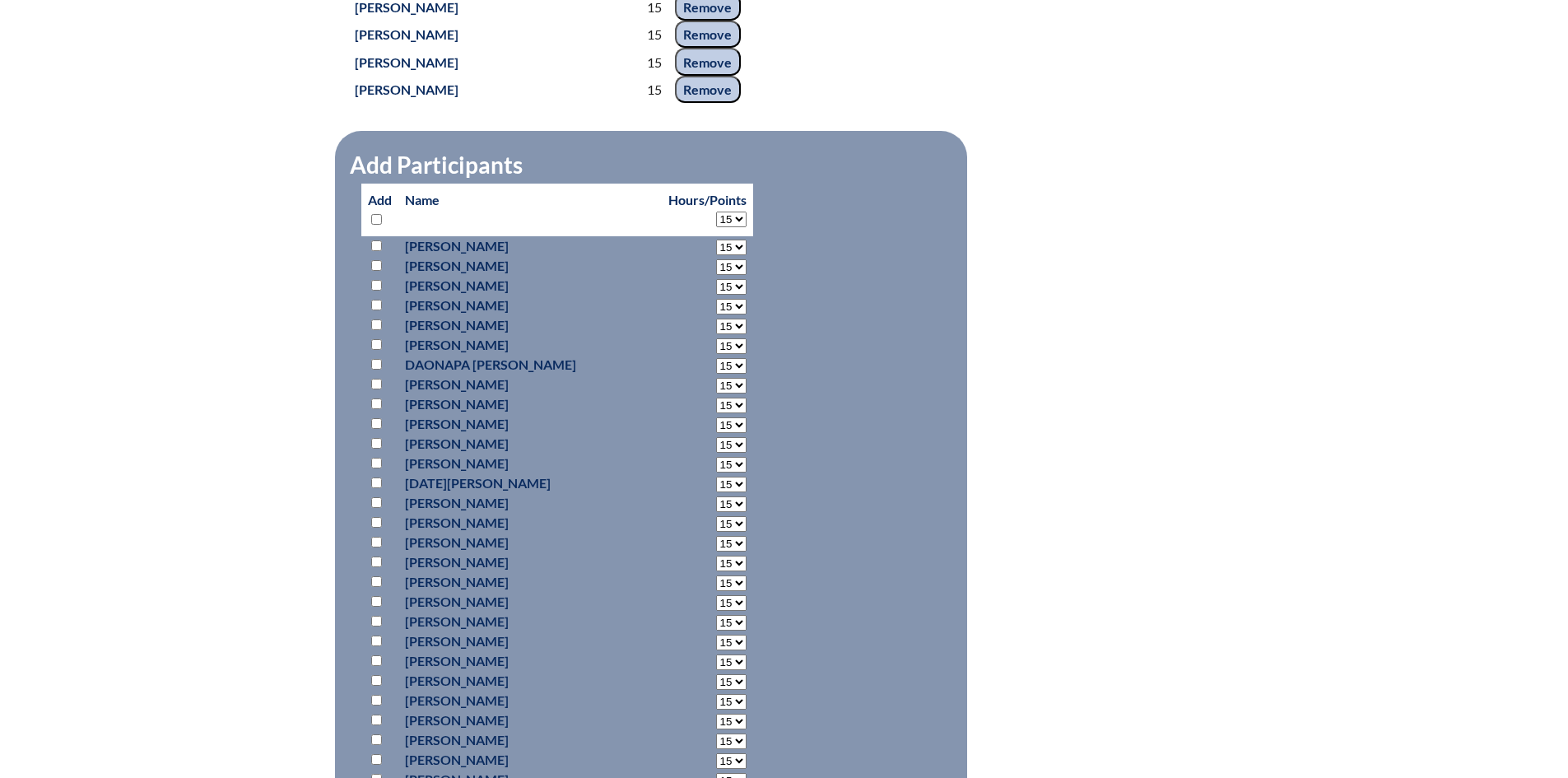
select select "15"
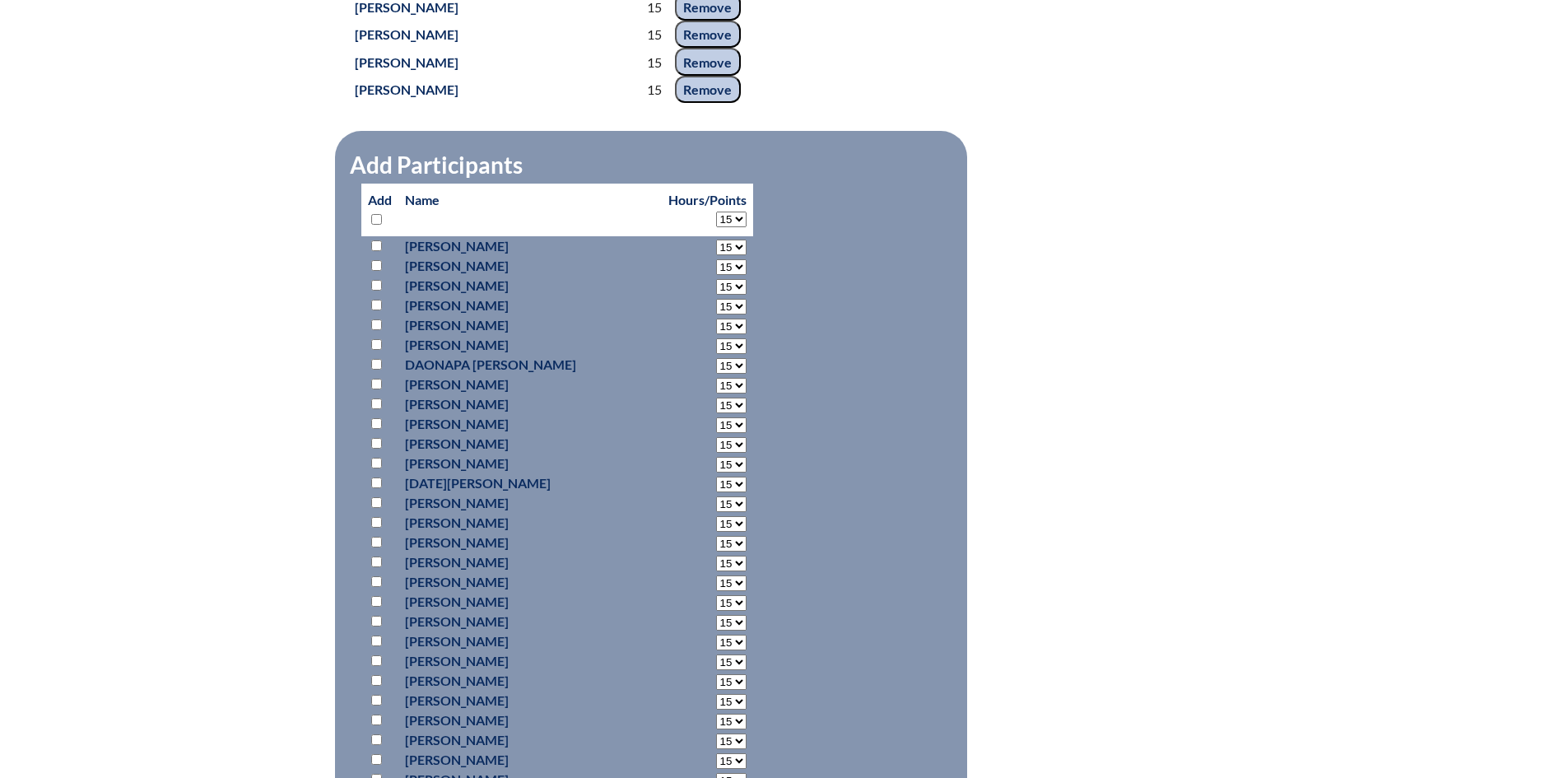
select select "15"
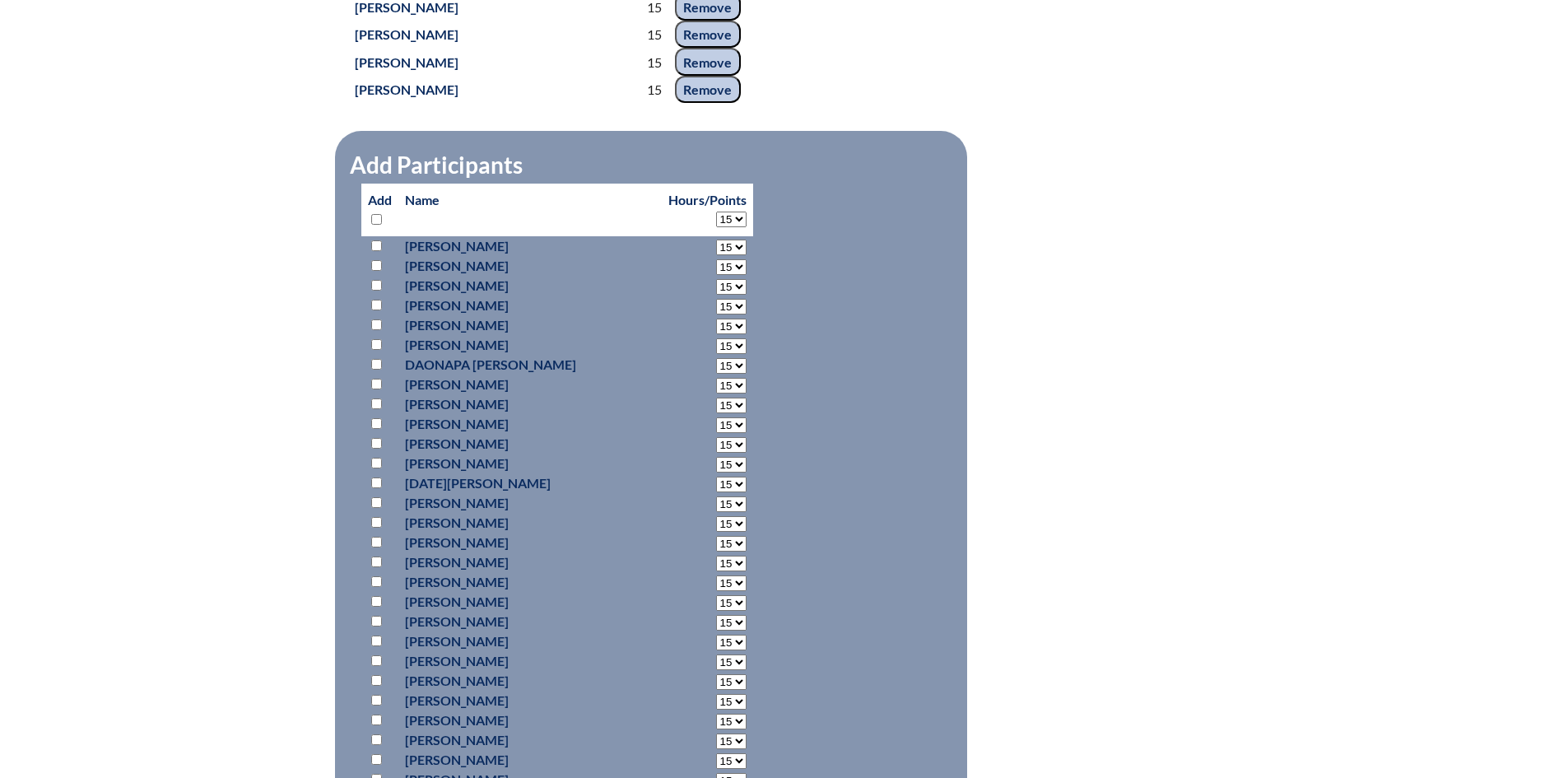
select select "15"
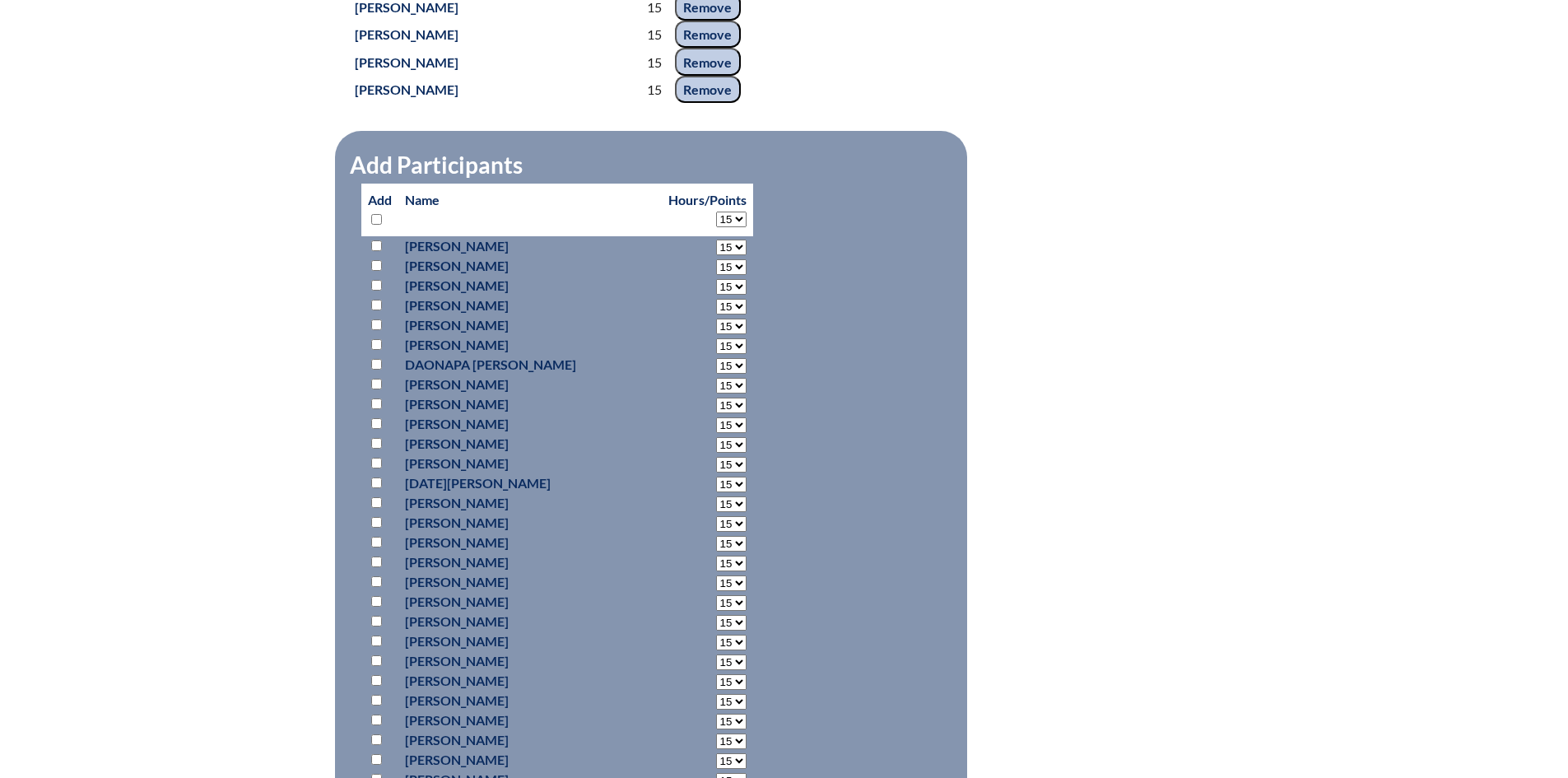
select select "15"
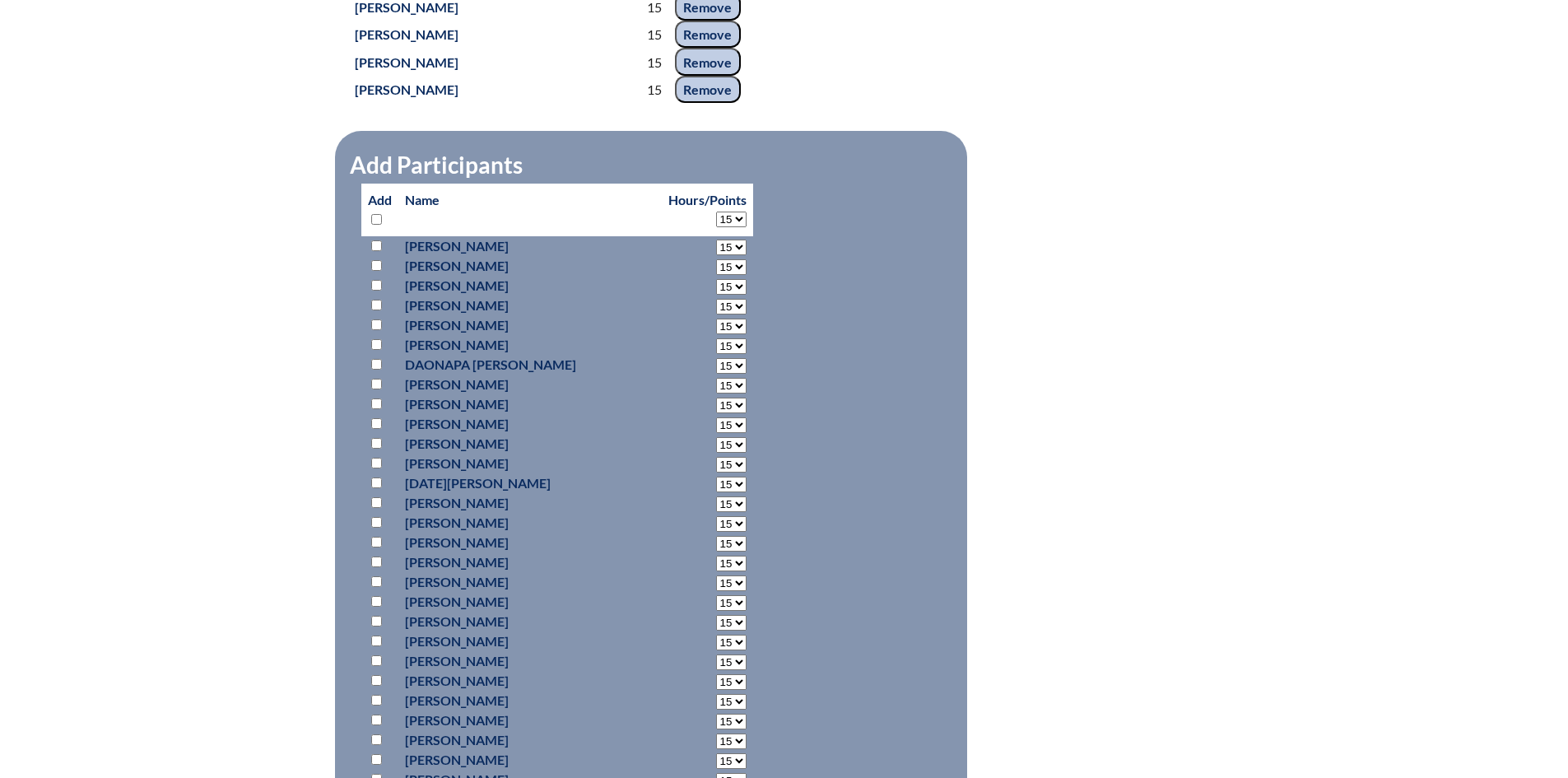
select select "15"
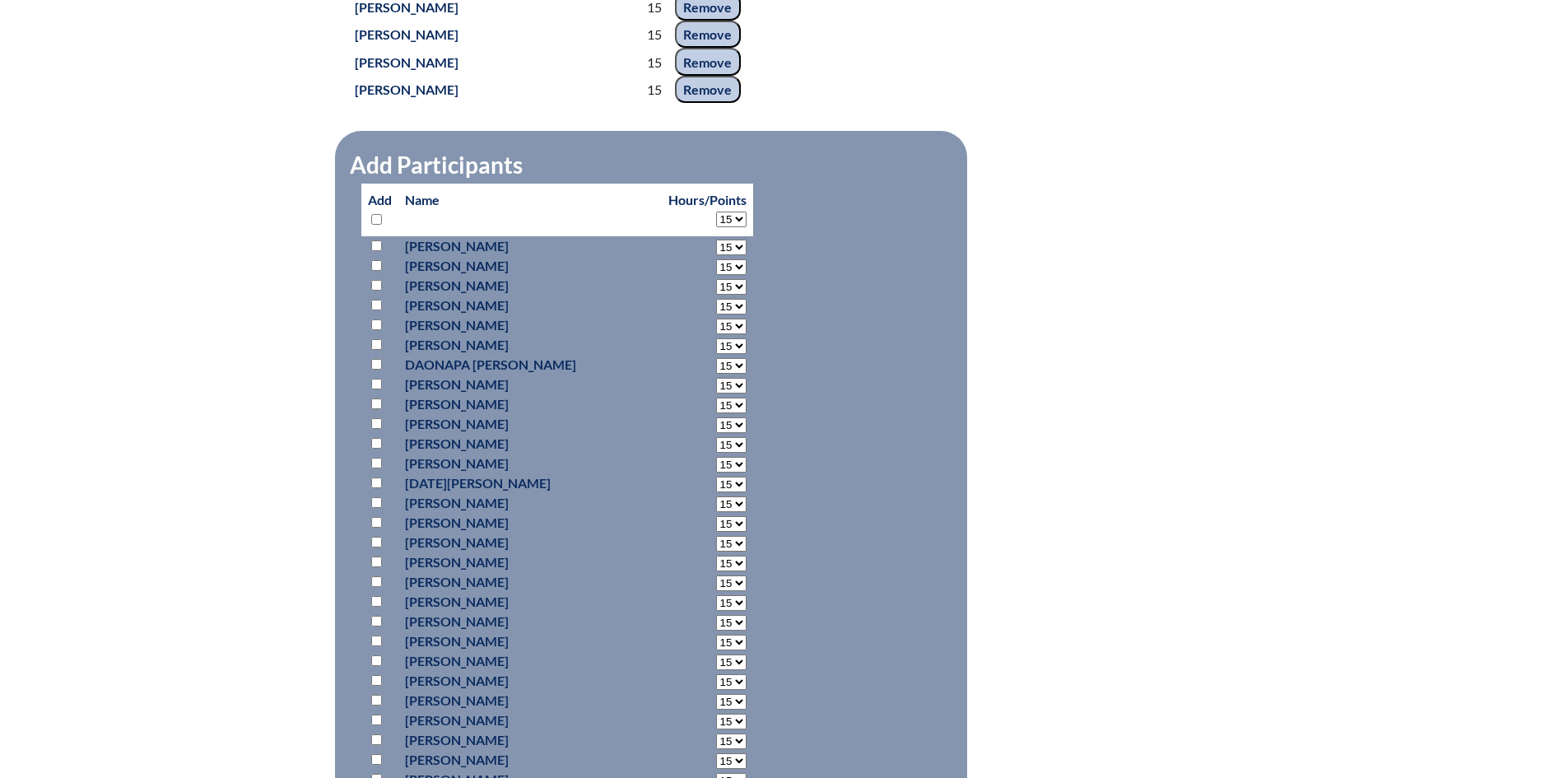
select select "15"
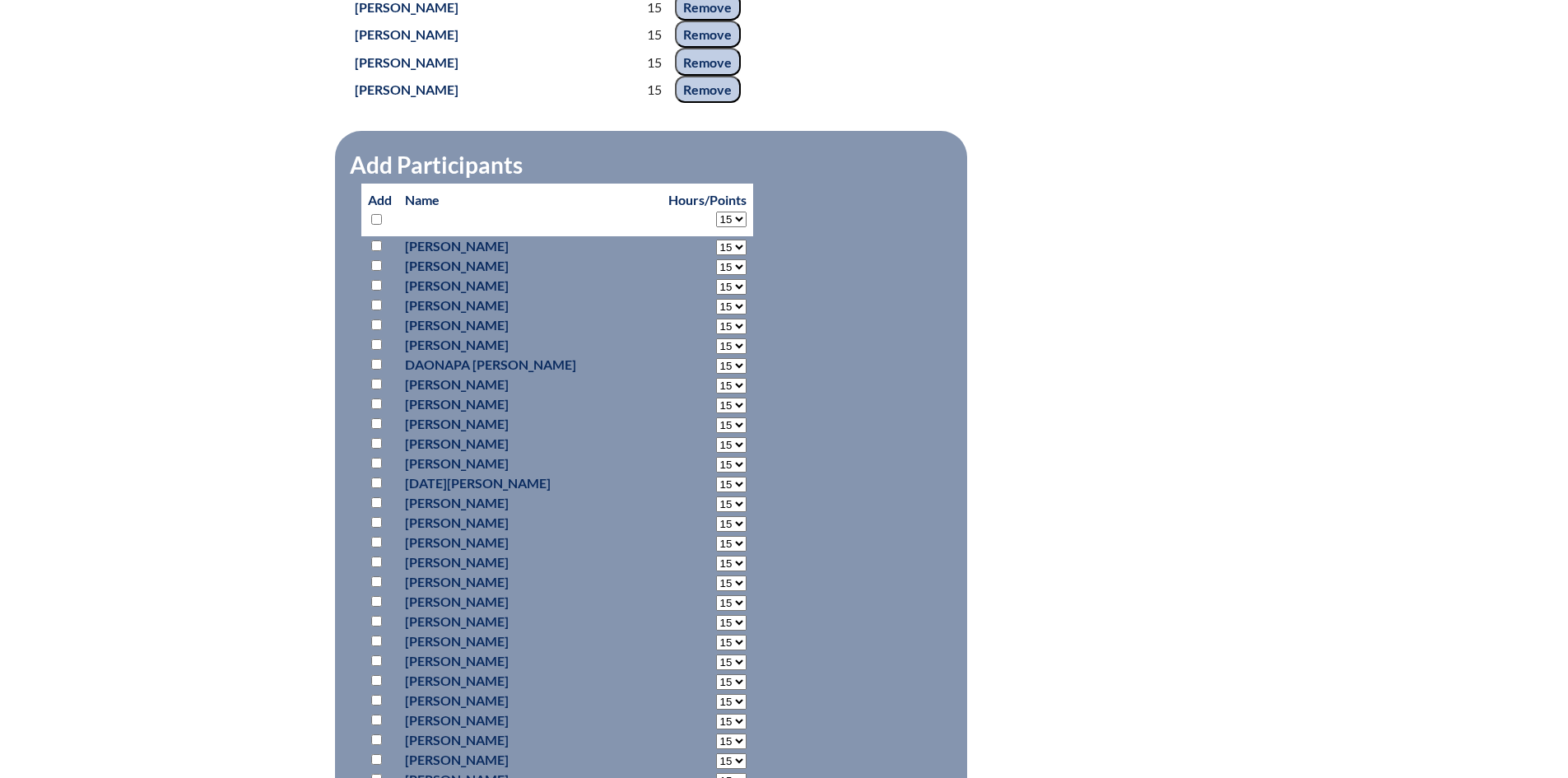
select select "15"
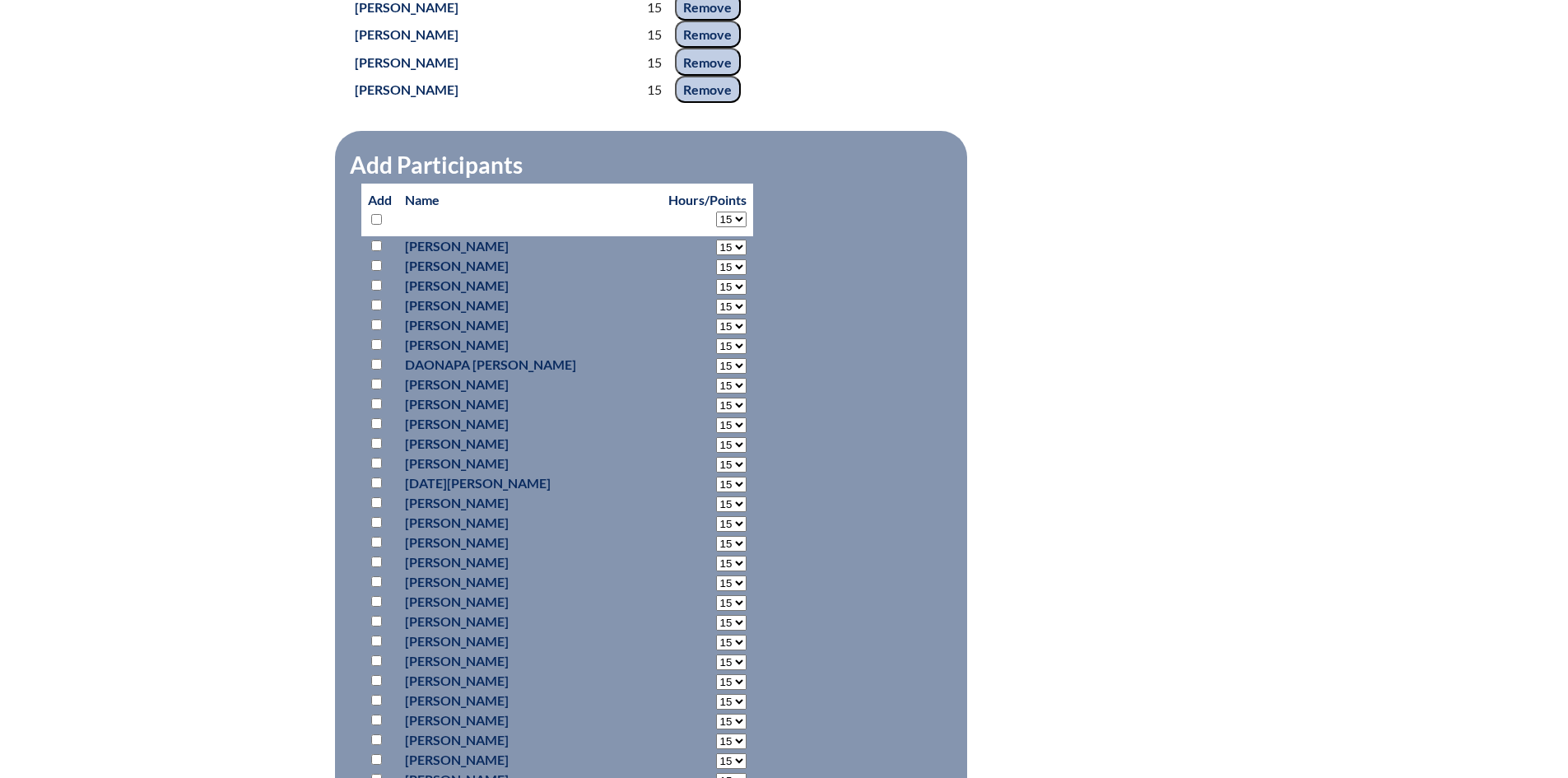
select select "15"
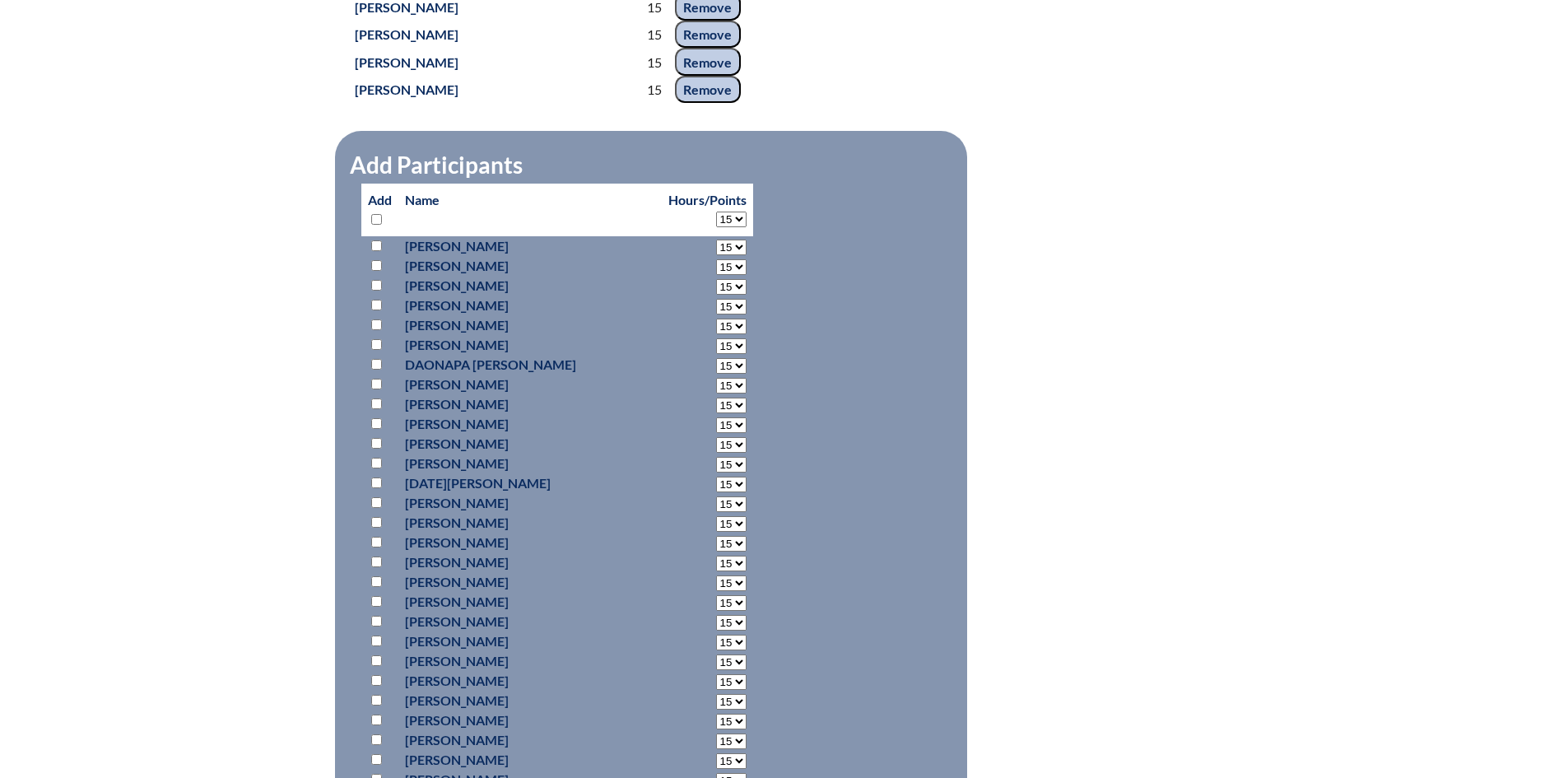
select select "15"
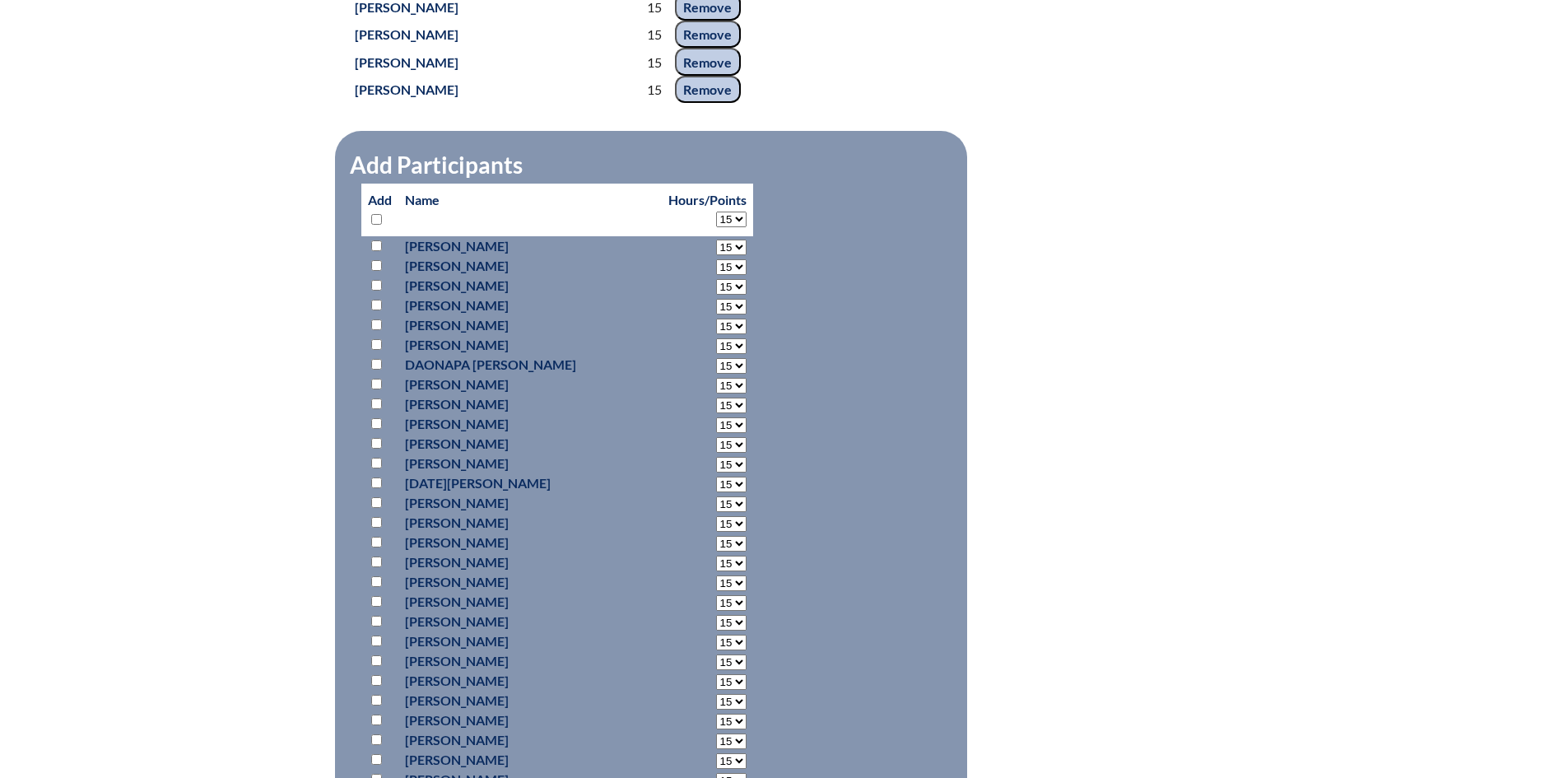
select select "15"
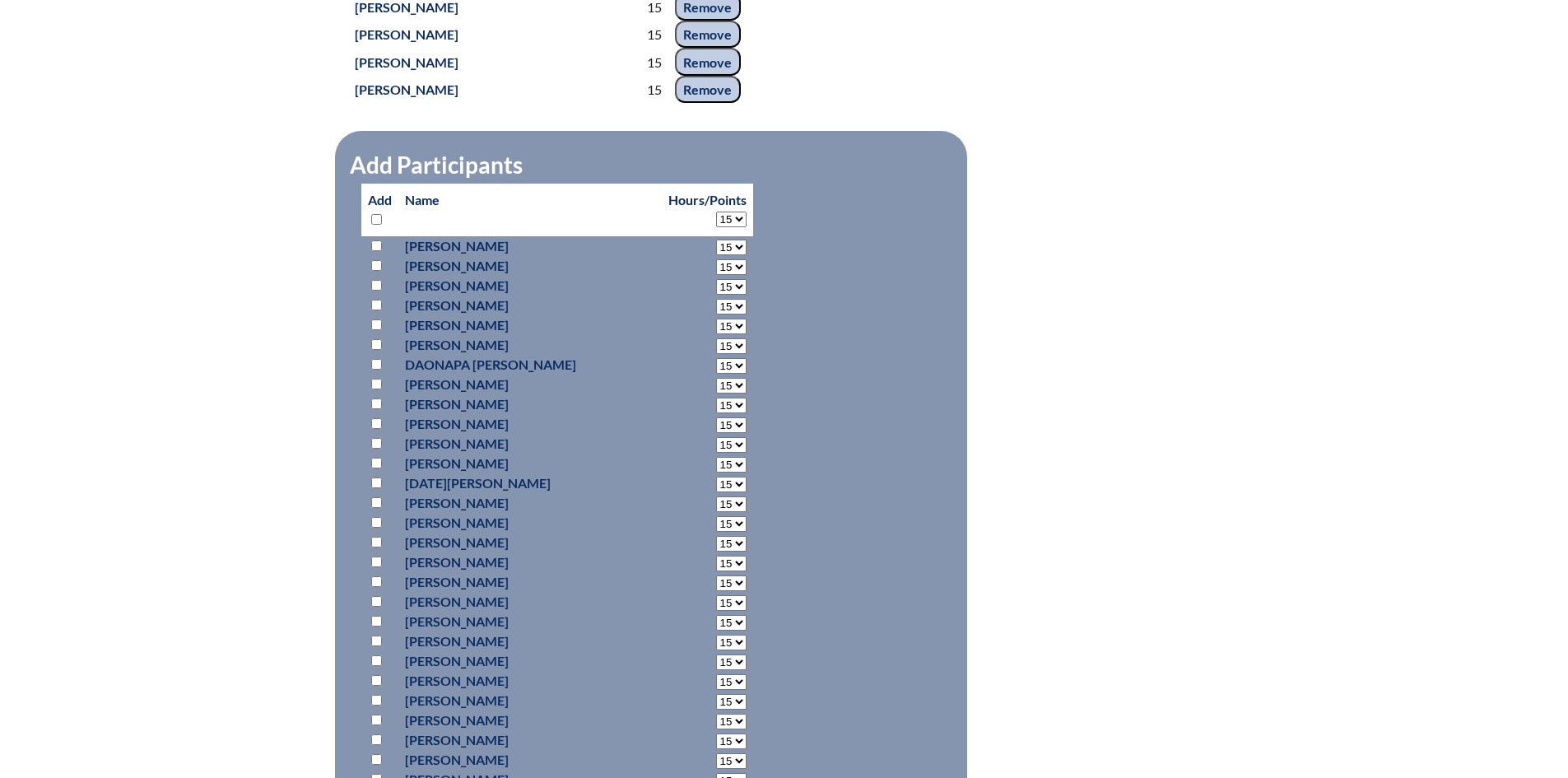
select select "15"
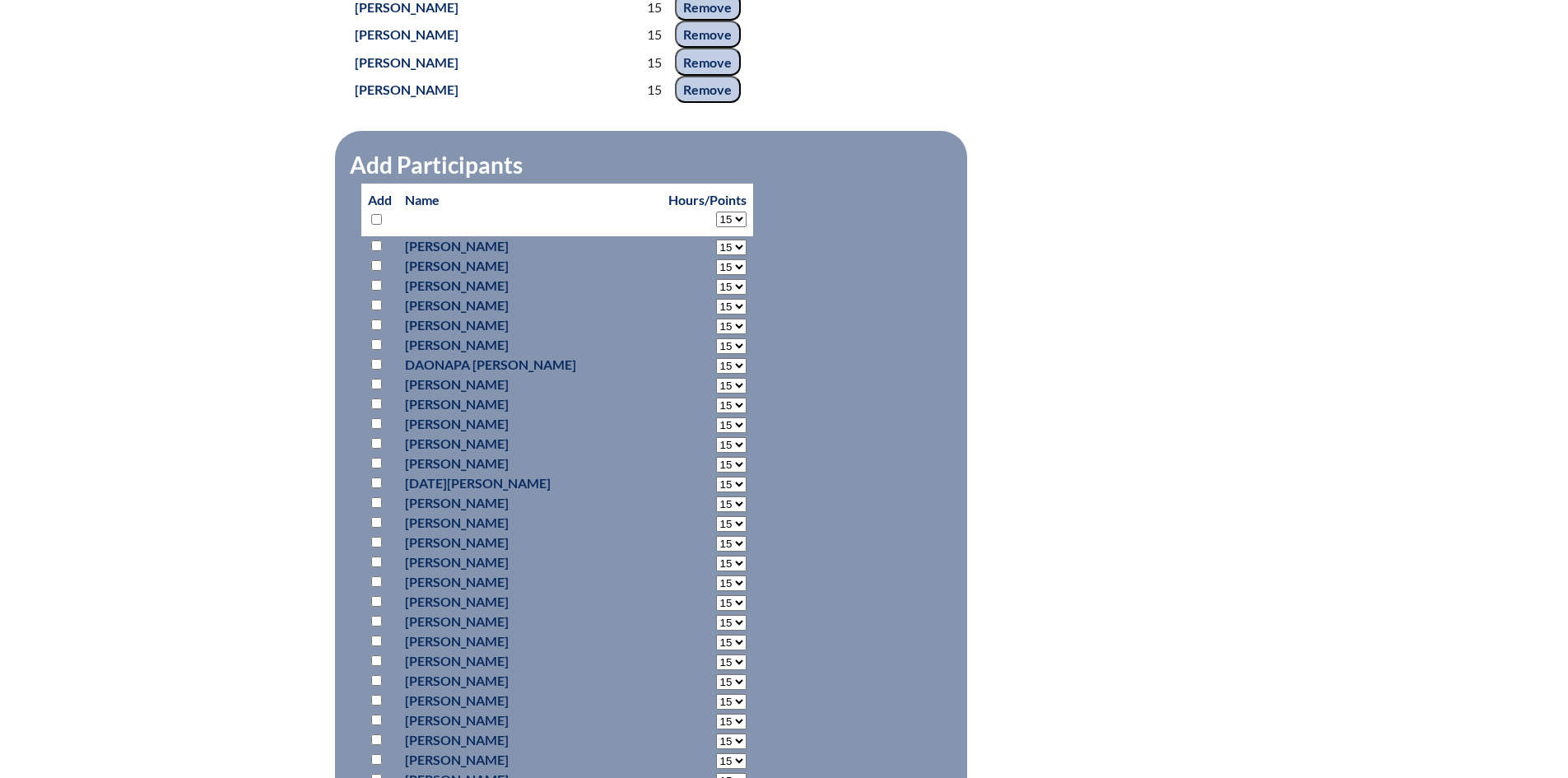
select select "15"
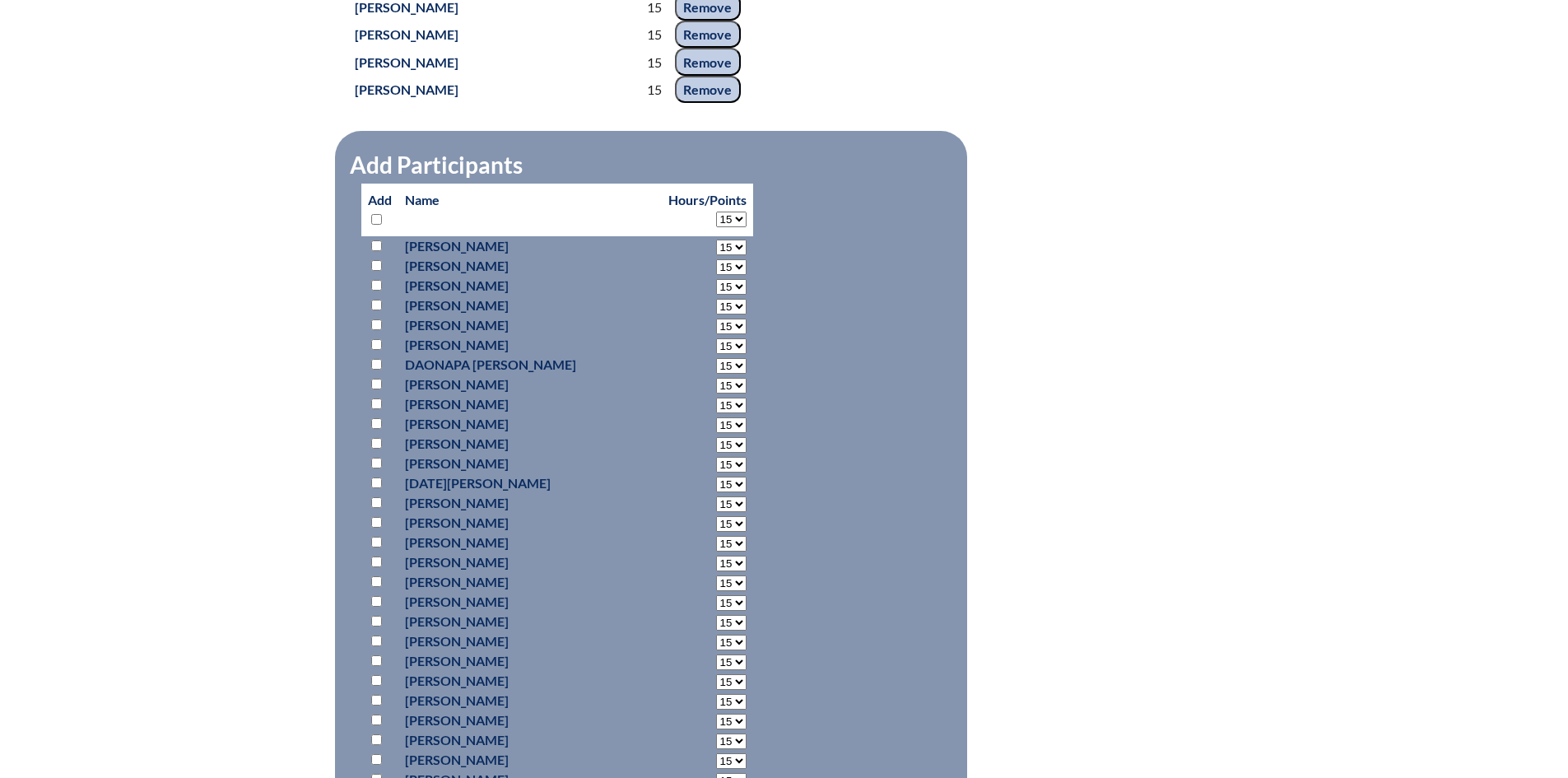
select select "15"
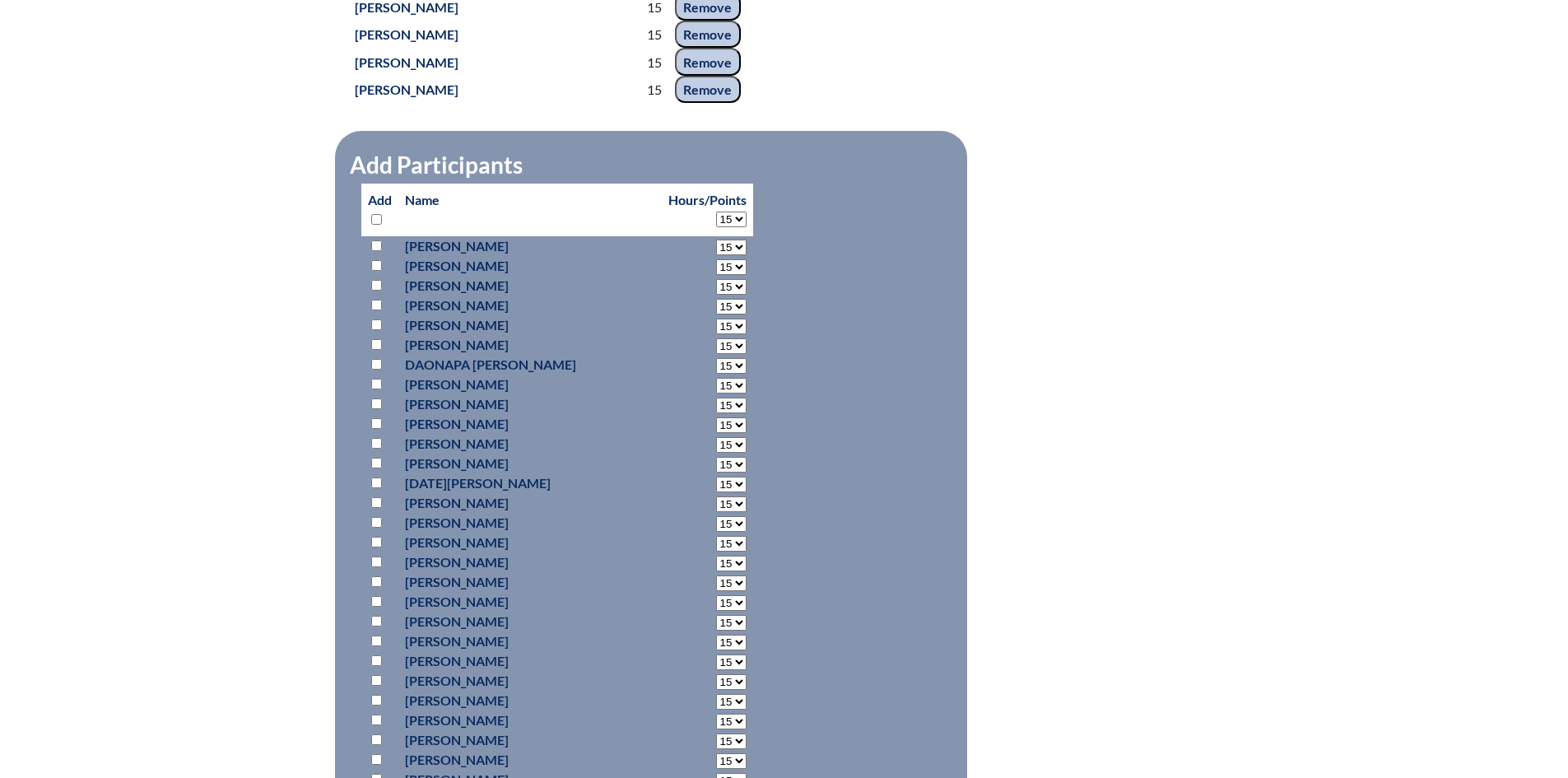
select select "15"
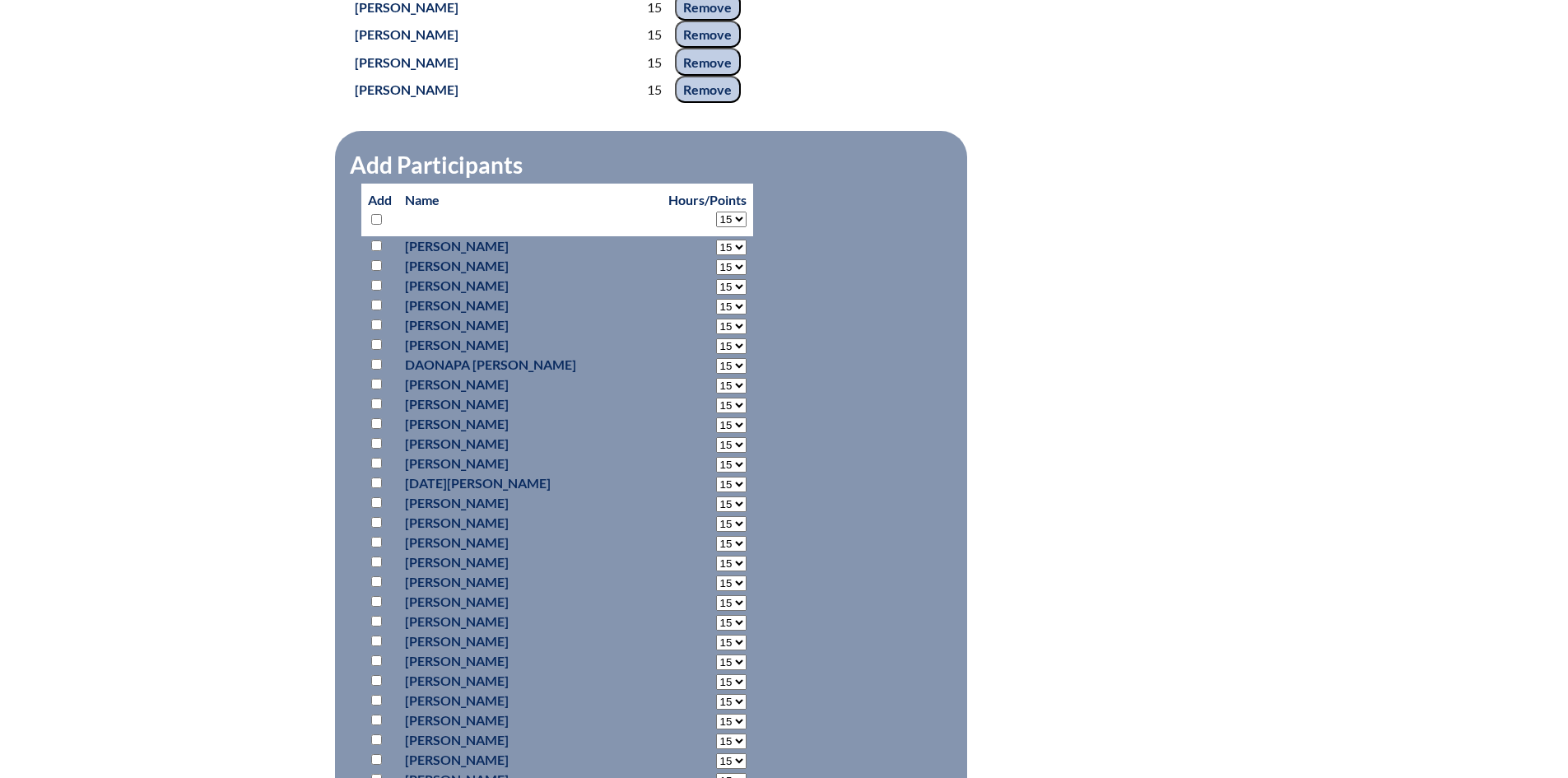
select select "15"
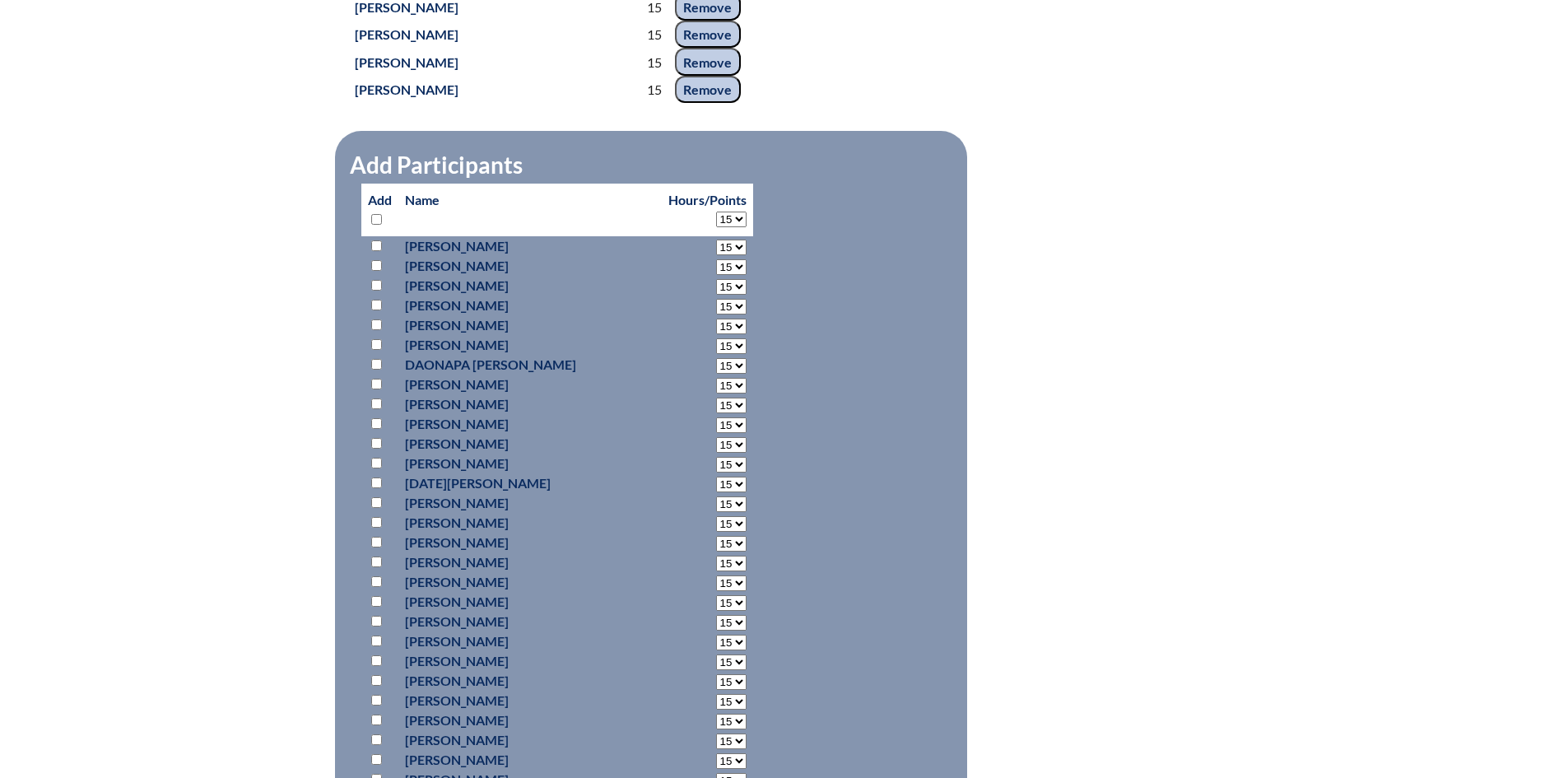
select select "15"
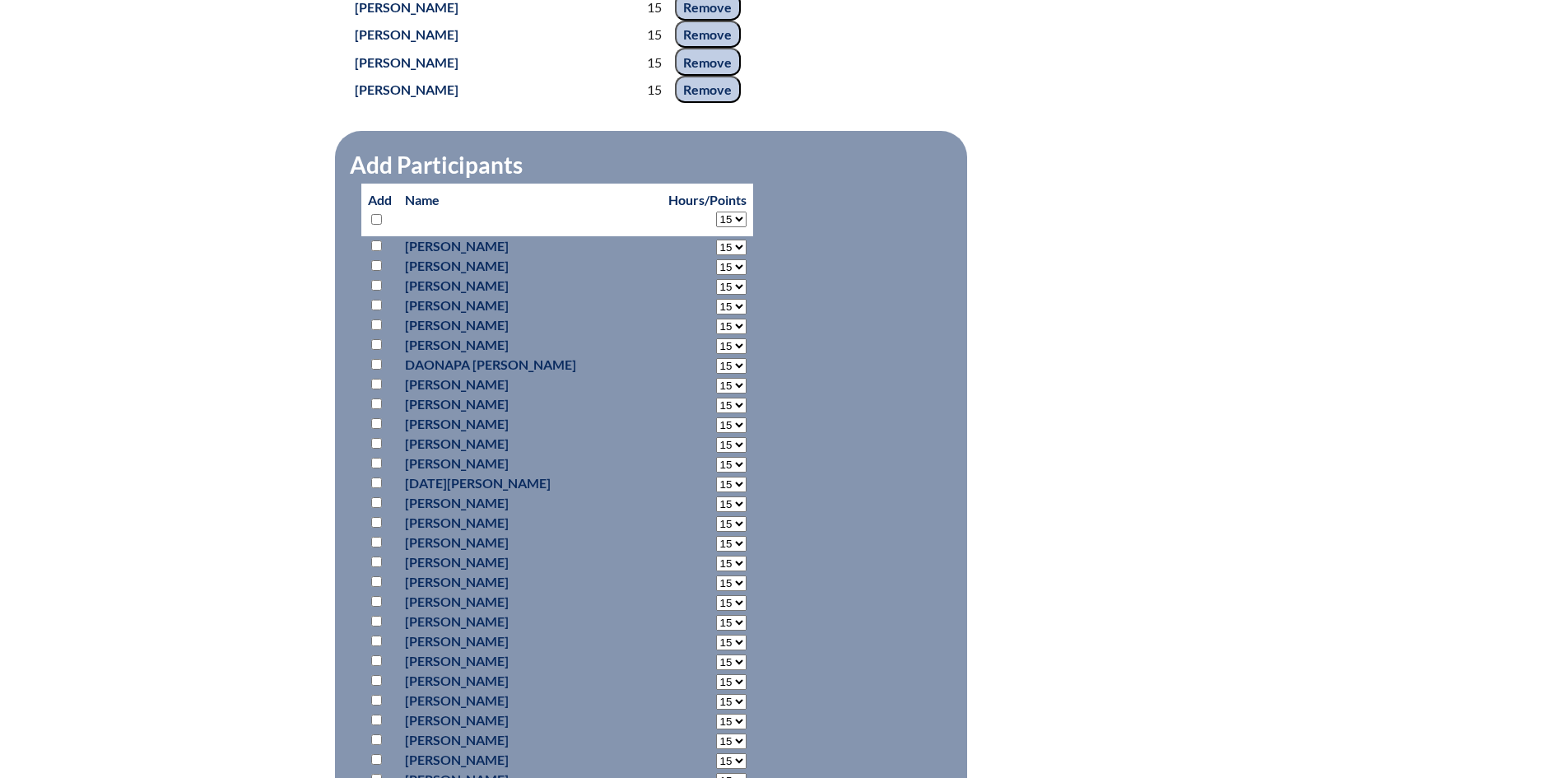
select select "15"
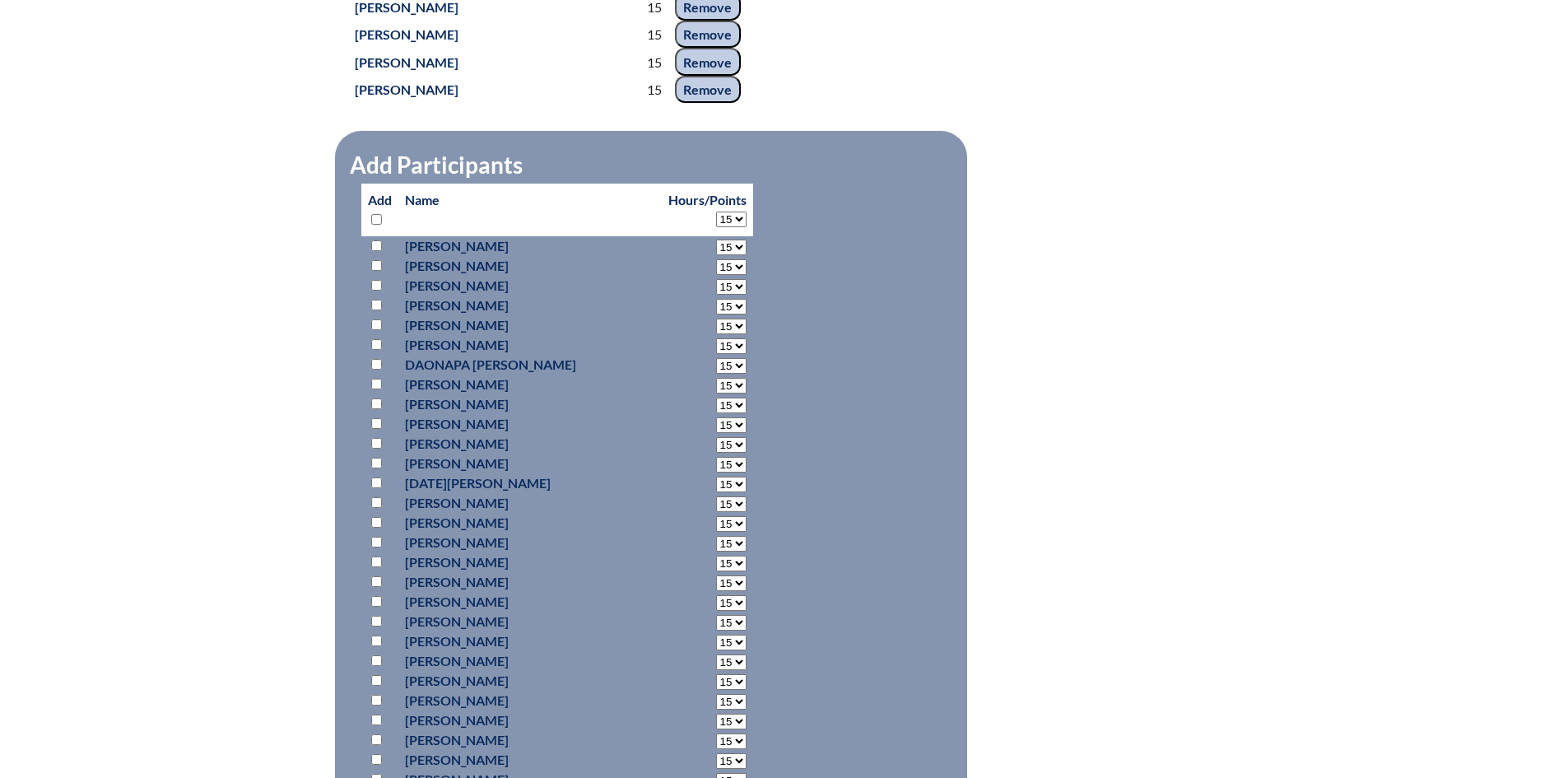
select select "15"
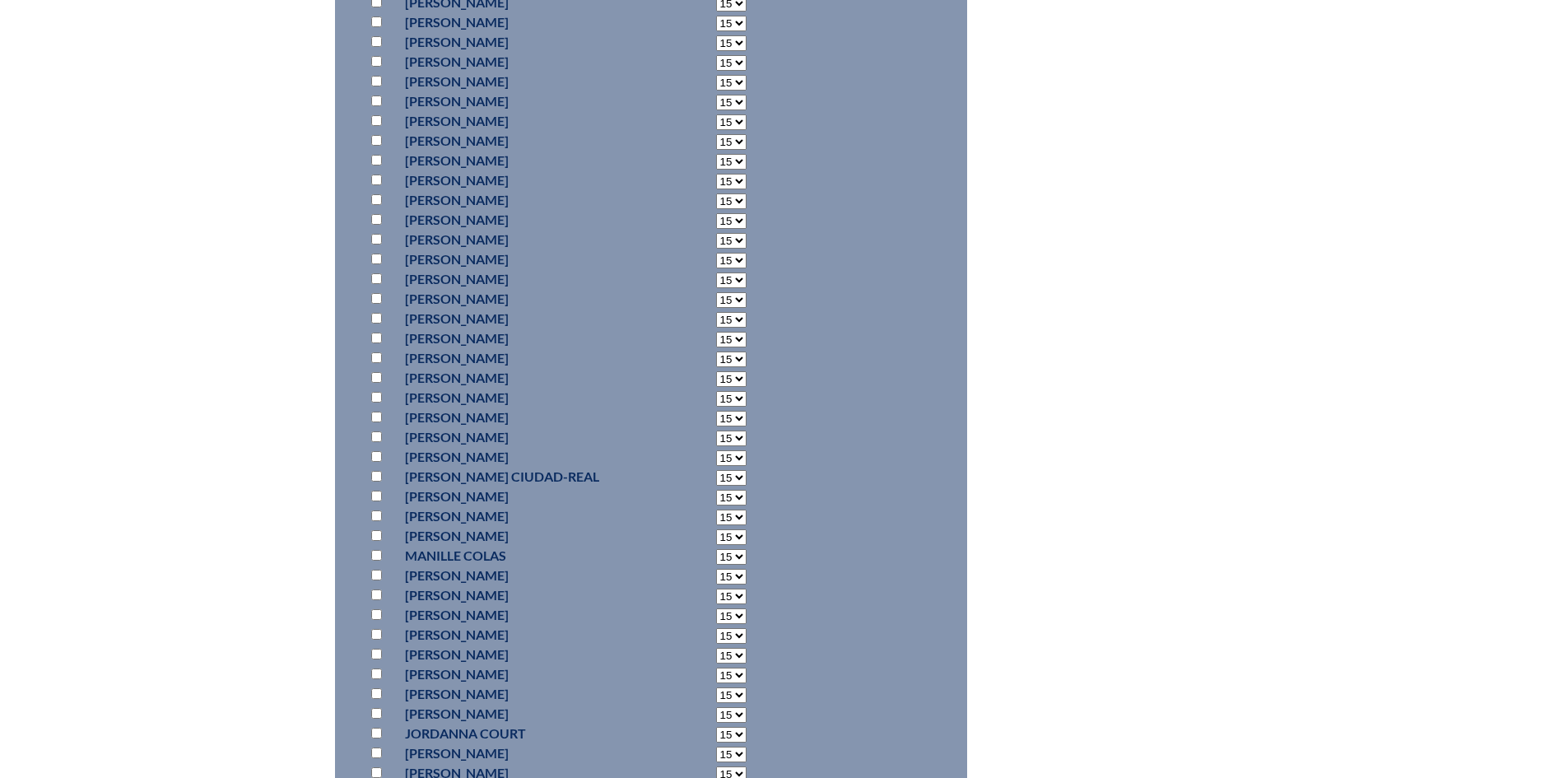
scroll to position [6585, 0]
